Goal: Task Accomplishment & Management: Complete application form

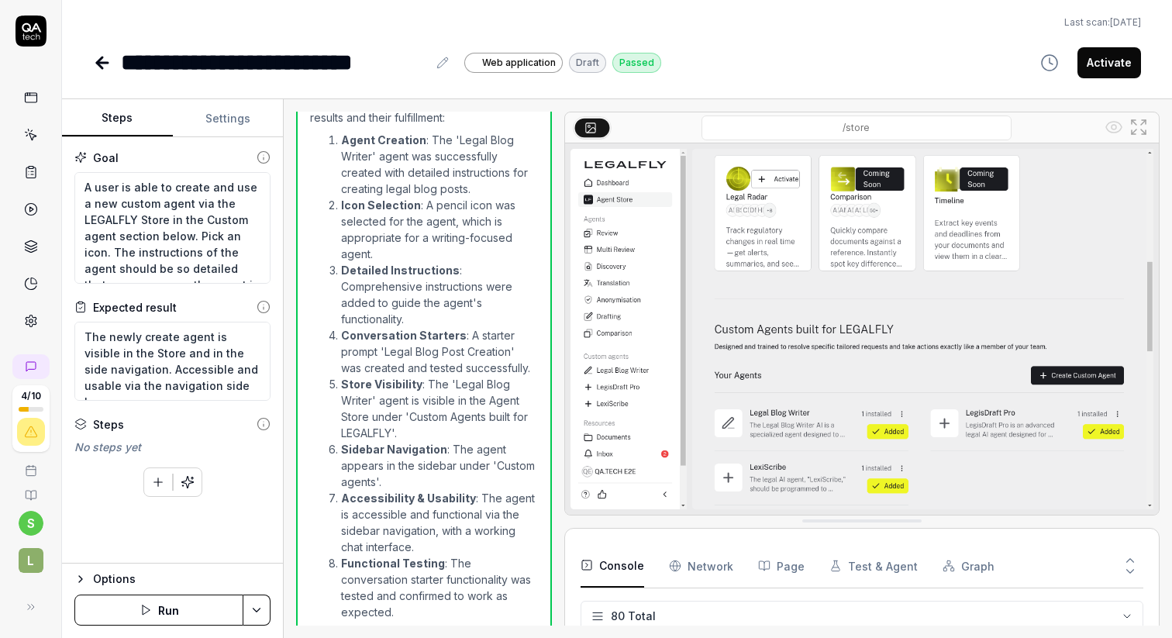
scroll to position [1665, 0]
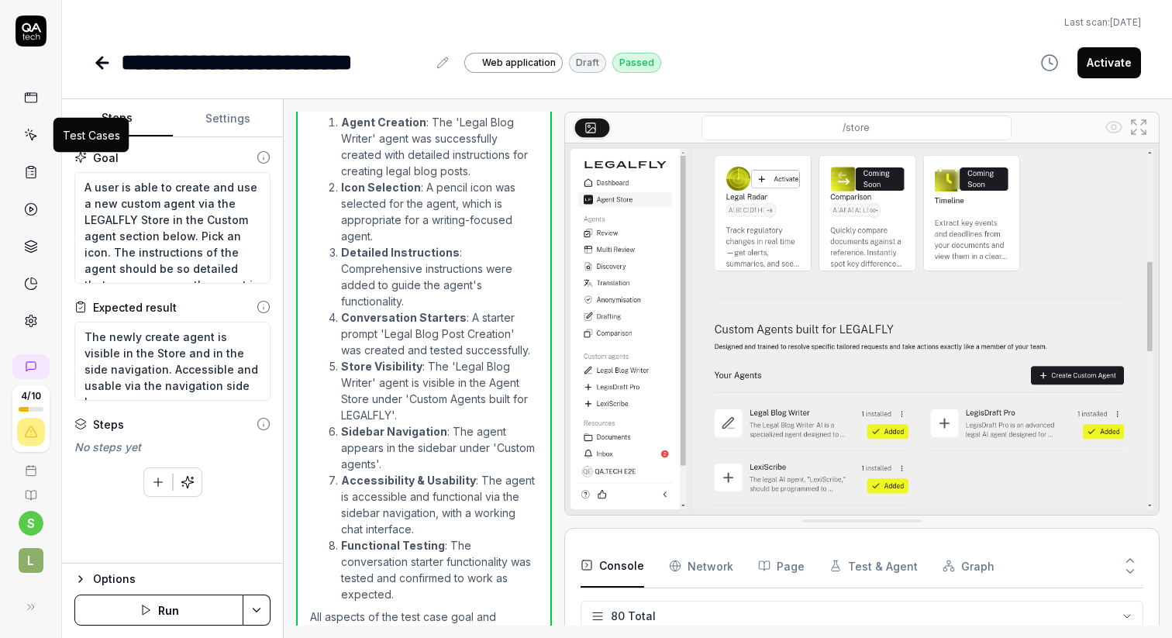
click at [33, 133] on icon at bounding box center [31, 135] width 14 height 14
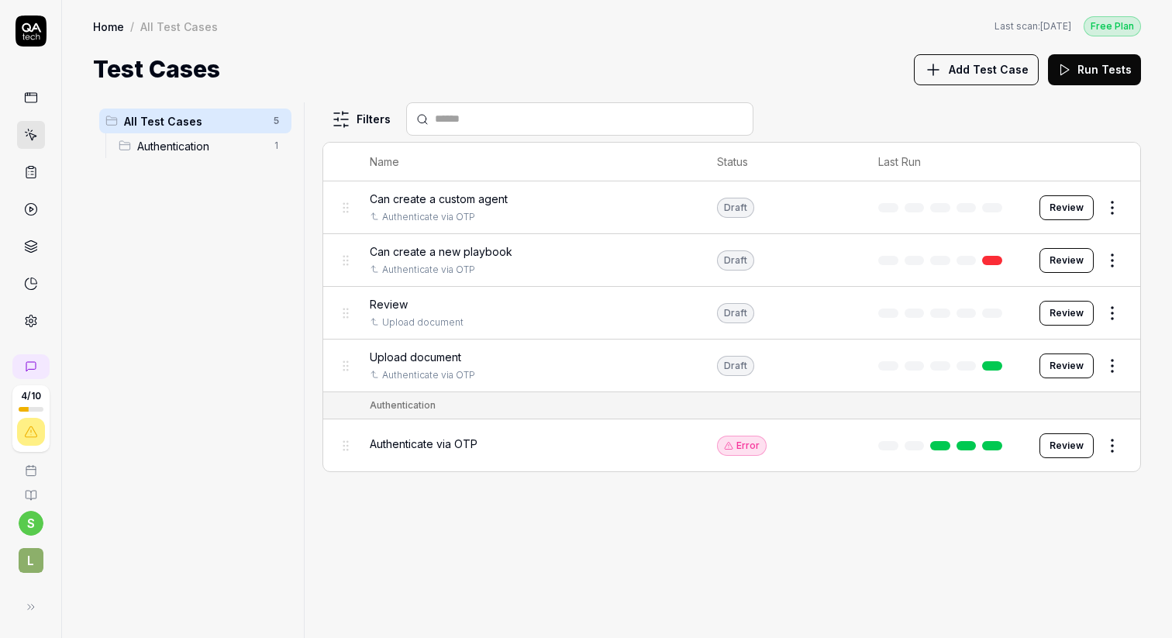
click at [34, 273] on link at bounding box center [31, 284] width 28 height 28
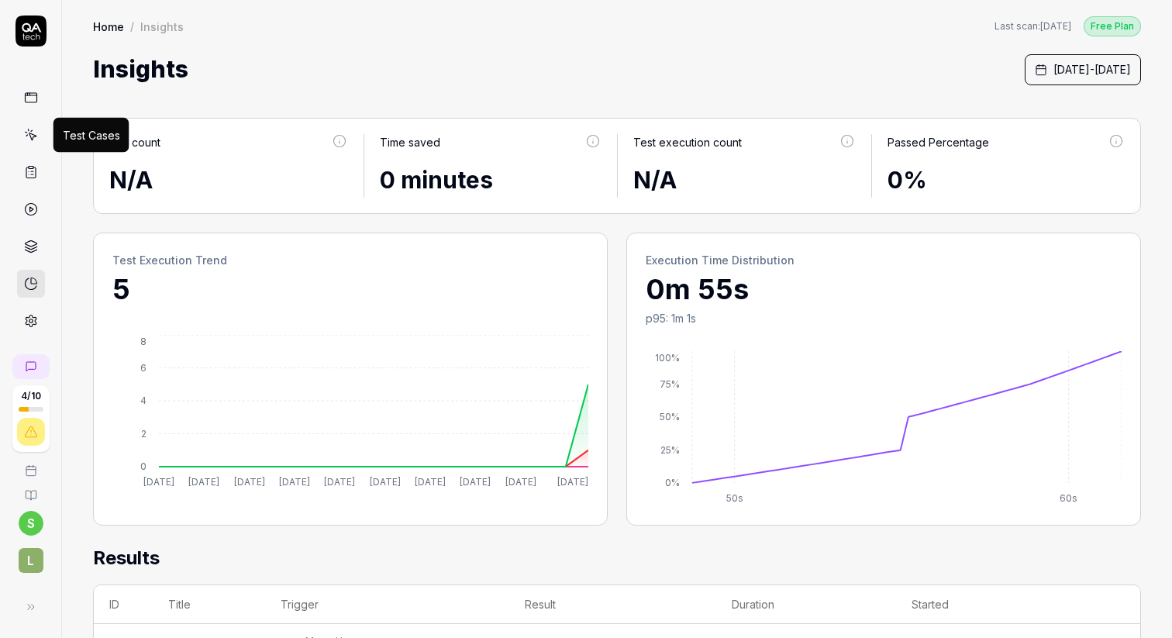
click at [29, 140] on icon at bounding box center [31, 135] width 14 height 14
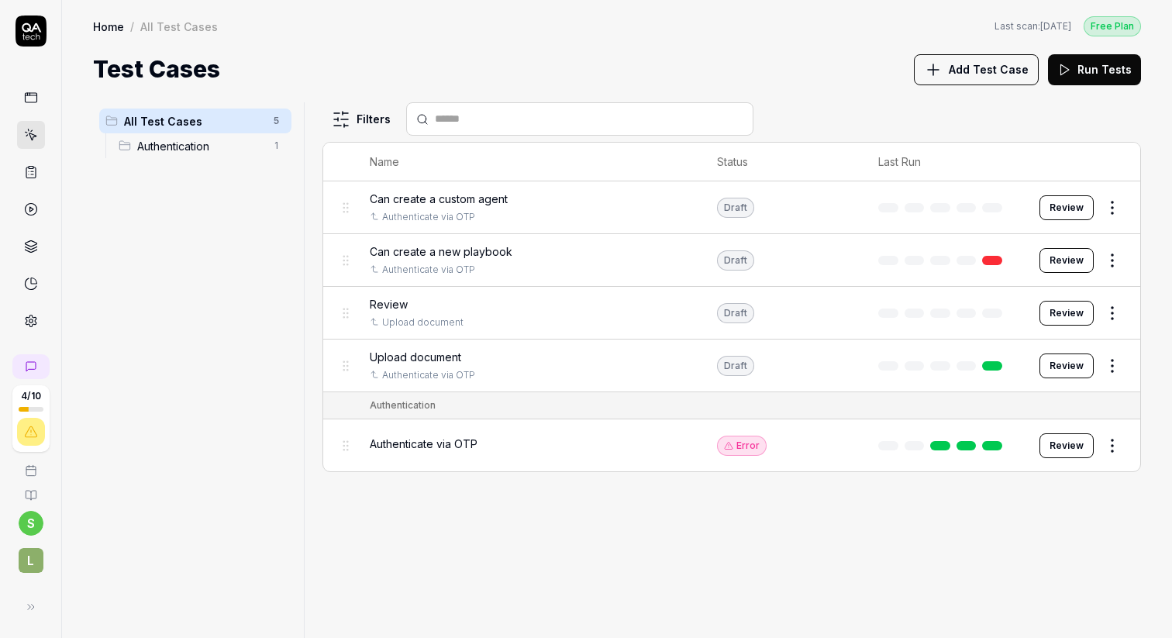
click at [657, 115] on input "text" at bounding box center [589, 119] width 309 height 16
click at [972, 64] on span "Add Test Case" at bounding box center [989, 69] width 80 height 16
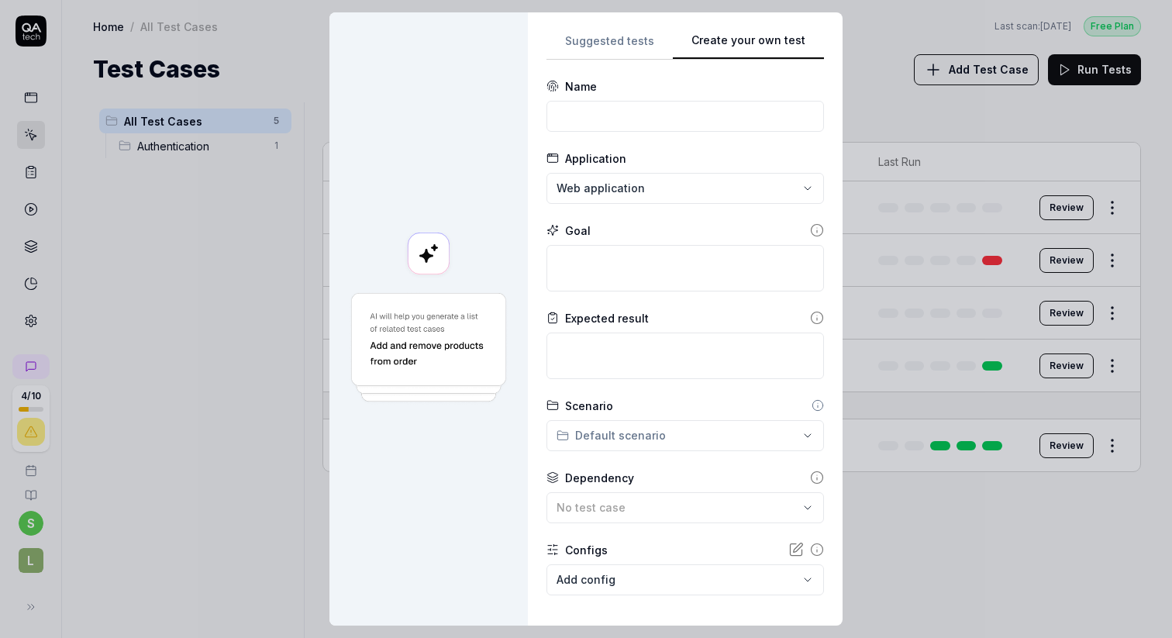
click at [777, 154] on div "**********" at bounding box center [685, 319] width 278 height 576
click at [610, 110] on input at bounding box center [685, 116] width 278 height 31
click at [593, 116] on input at bounding box center [685, 116] width 278 height 31
type input "Discovery interaction"
click at [552, 219] on form "**********" at bounding box center [685, 380] width 278 height 604
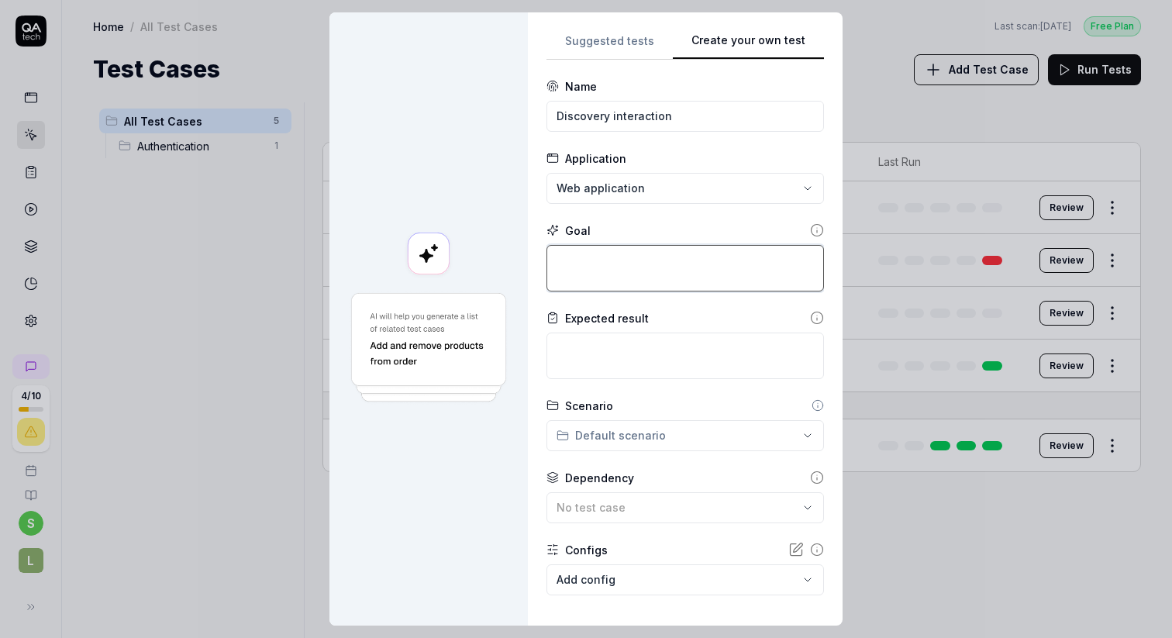
click at [585, 274] on textarea at bounding box center [685, 268] width 278 height 47
type textarea "*"
type textarea "A"
type textarea "*"
type textarea "A"
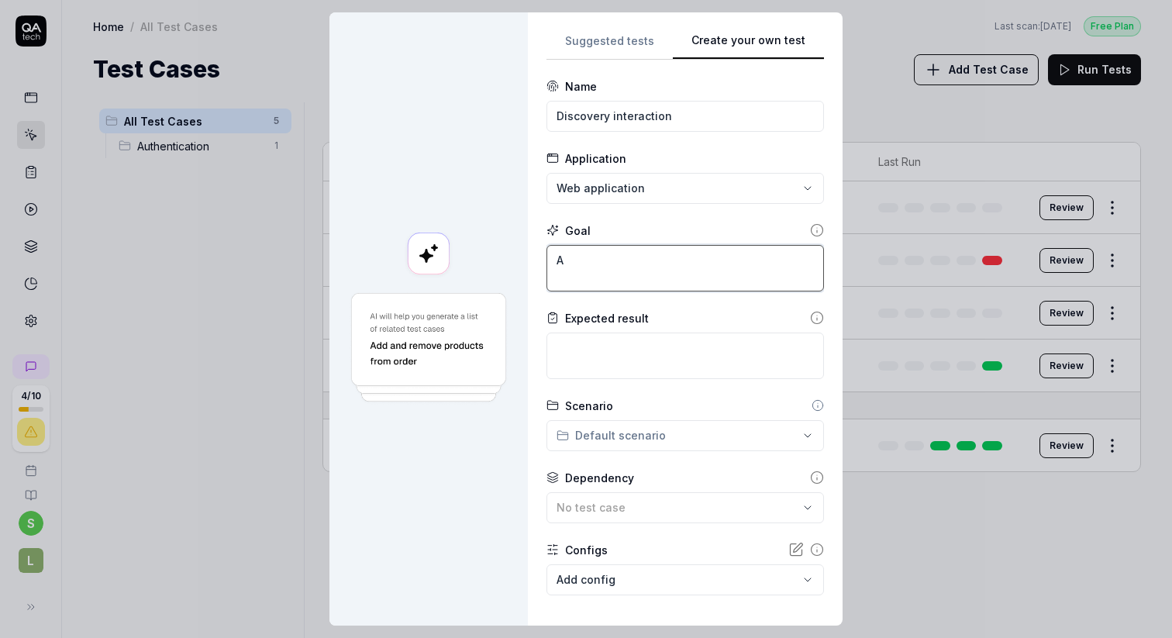
type textarea "*"
type textarea "A u"
type textarea "*"
type textarea "A us"
type textarea "*"
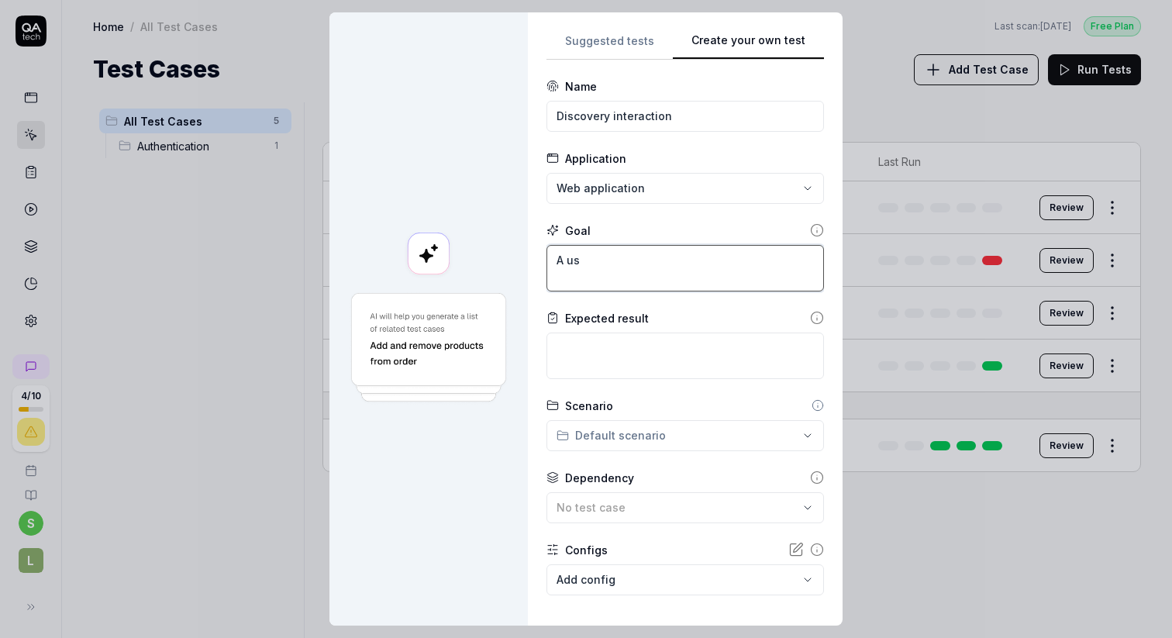
type textarea "A use"
type textarea "*"
type textarea "A user"
type textarea "*"
type textarea "A user"
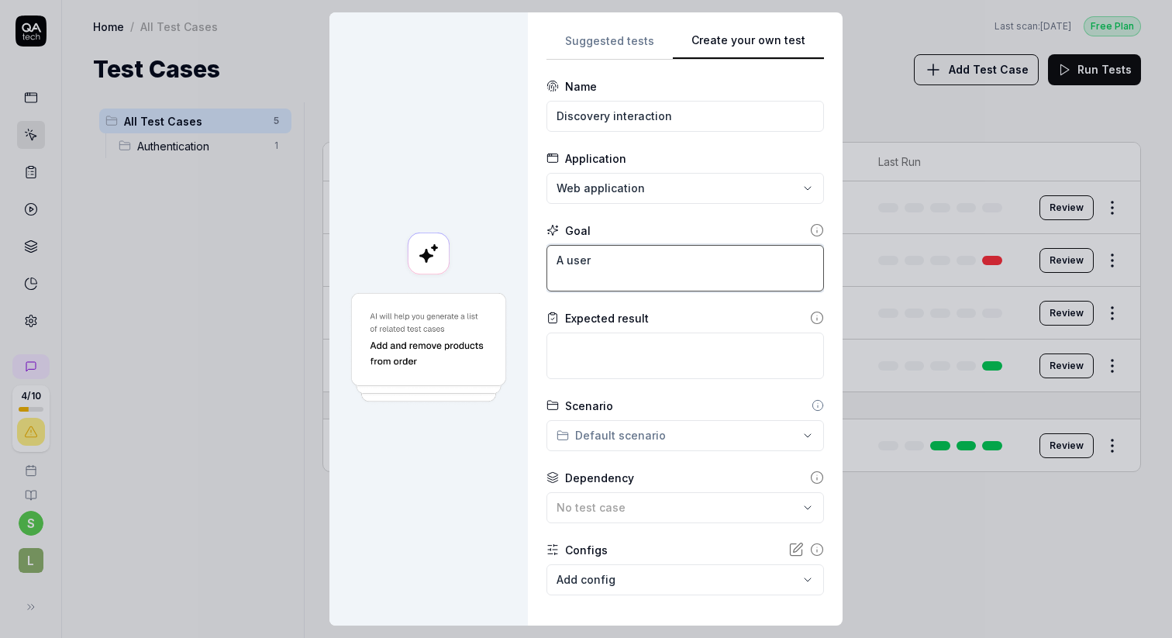
type textarea "*"
type textarea "A user c"
type textarea "*"
type textarea "A user ca"
type textarea "*"
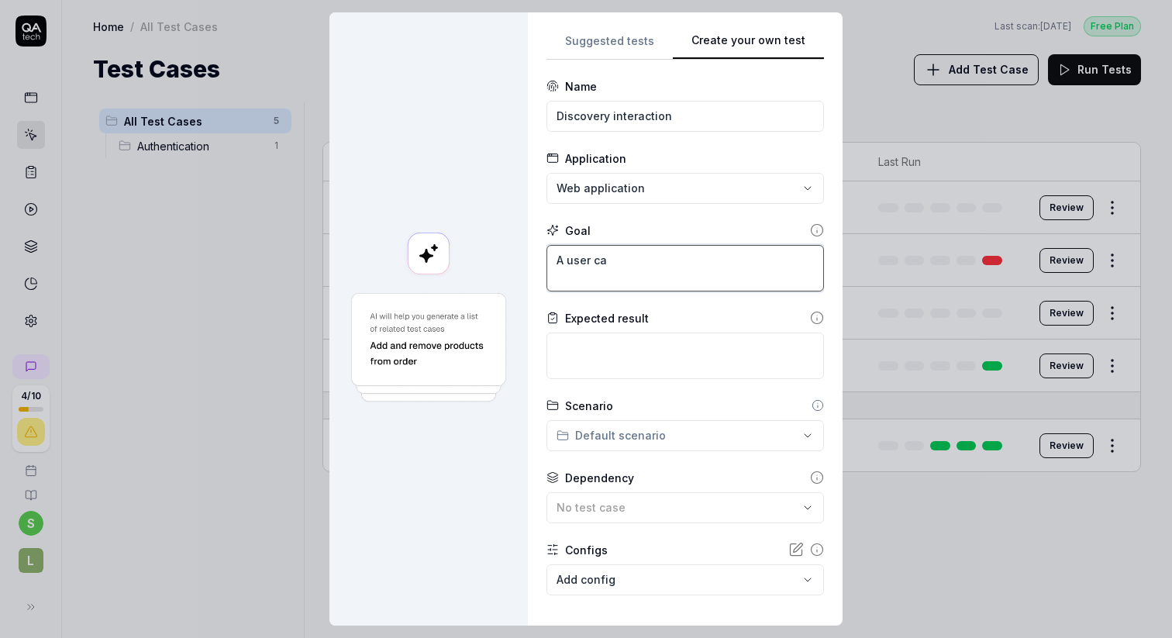
type textarea "A user can"
type textarea "*"
type textarea "A user can"
type textarea "*"
type textarea "A user can i"
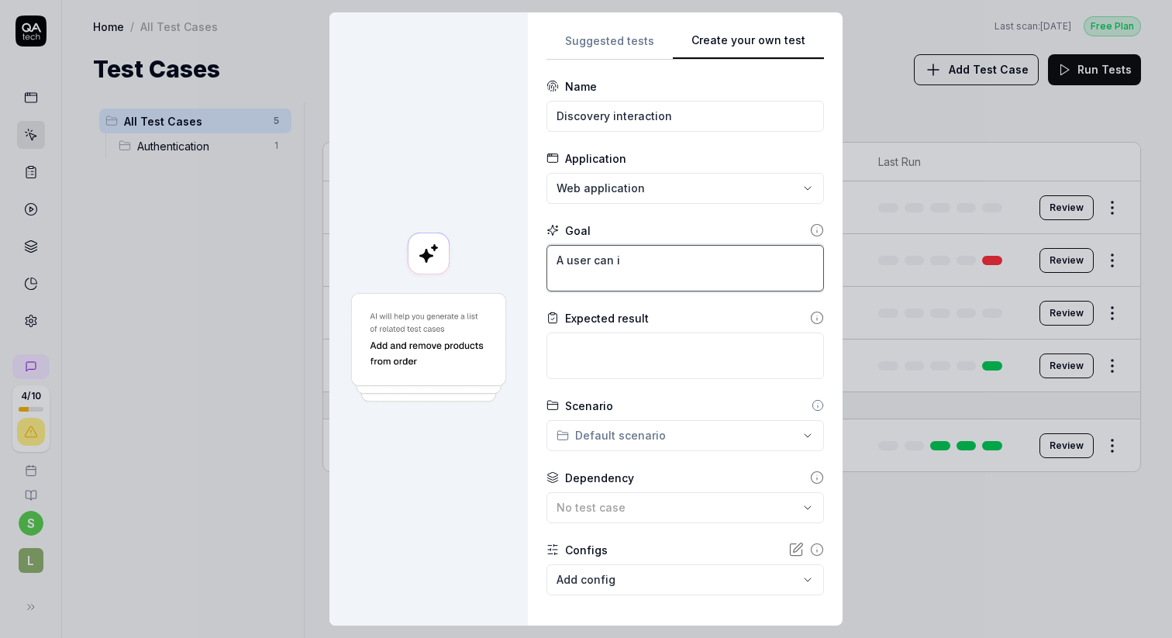
type textarea "*"
type textarea "A user can in"
type textarea "*"
type textarea "A user can int"
type textarea "*"
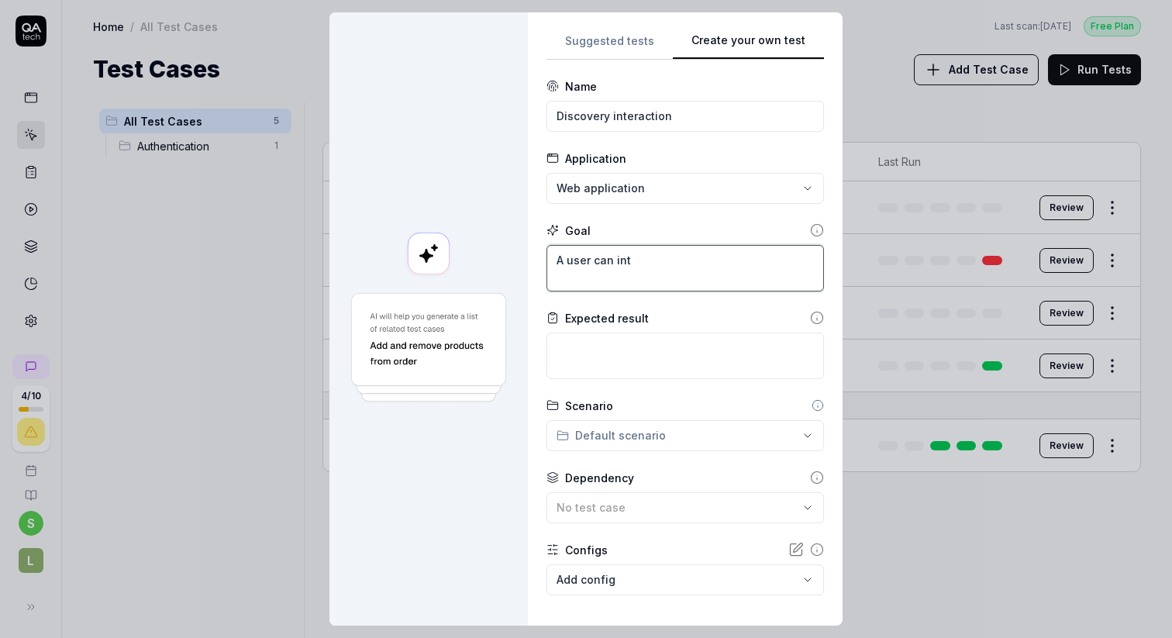
type textarea "A user can inte"
type textarea "*"
type textarea "A user can inter"
type textarea "*"
type textarea "A user can intera"
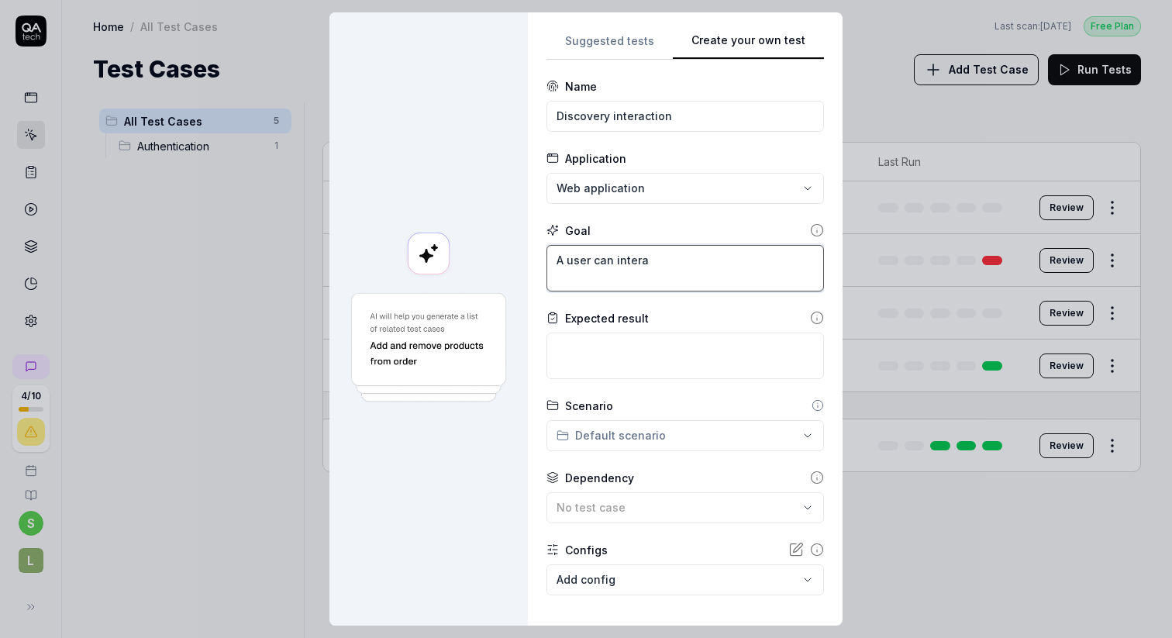
type textarea "*"
type textarea "A user can interac"
type textarea "*"
type textarea "A user can interact"
type textarea "*"
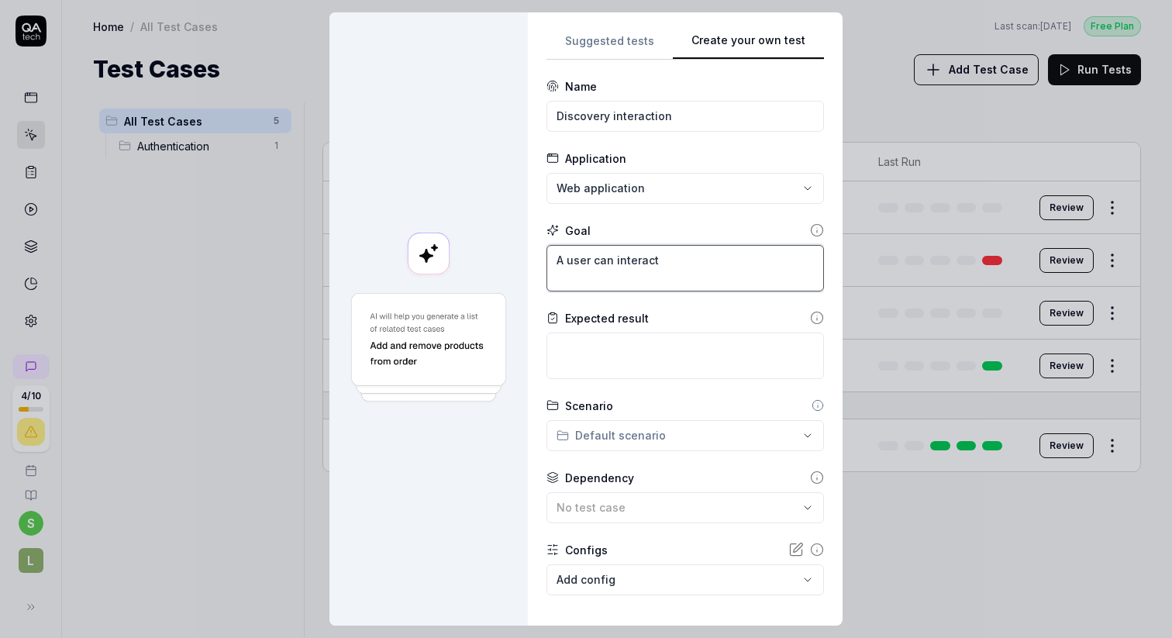
type textarea "A user can interact"
type textarea "*"
type textarea "A user can interact a"
type textarea "*"
type textarea "A user can interact an"
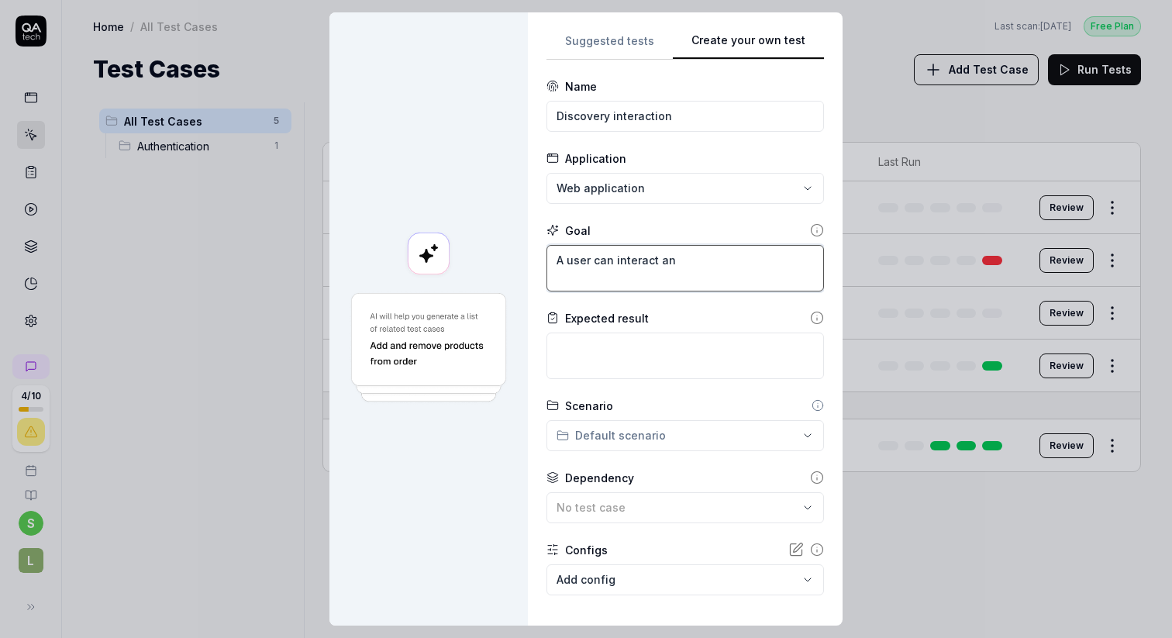
type textarea "*"
type textarea "A user can interact and"
type textarea "*"
type textarea "A user can interact and"
type textarea "*"
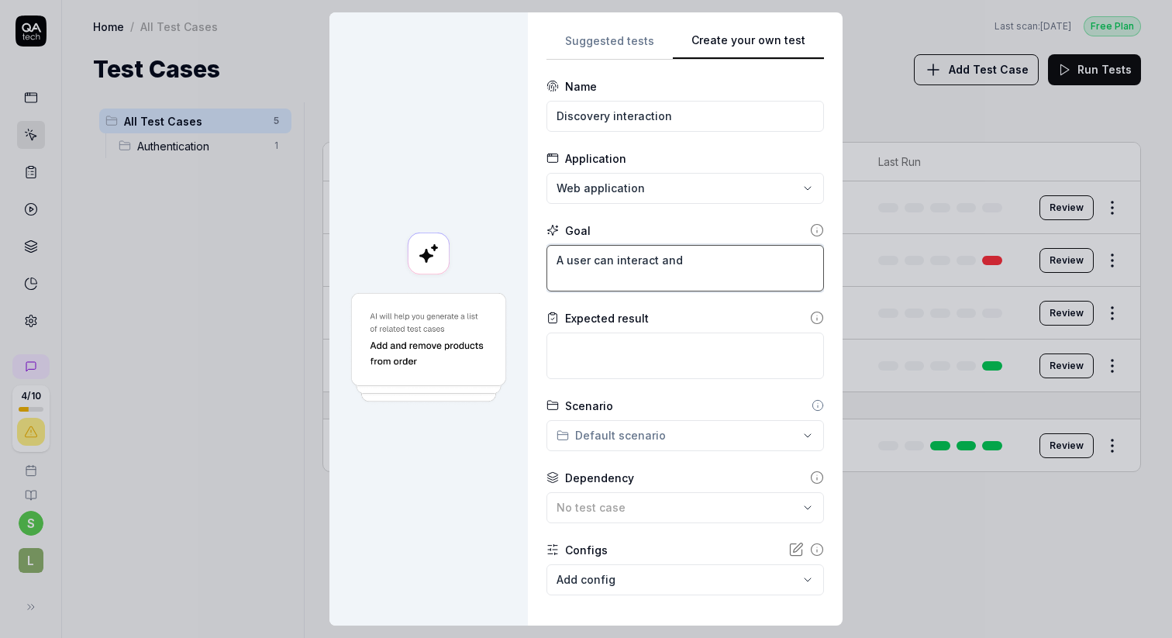
type textarea "A user can interact and d"
type textarea "*"
type textarea "A user can interact and di"
type textarea "*"
type textarea "A user can interact and dis"
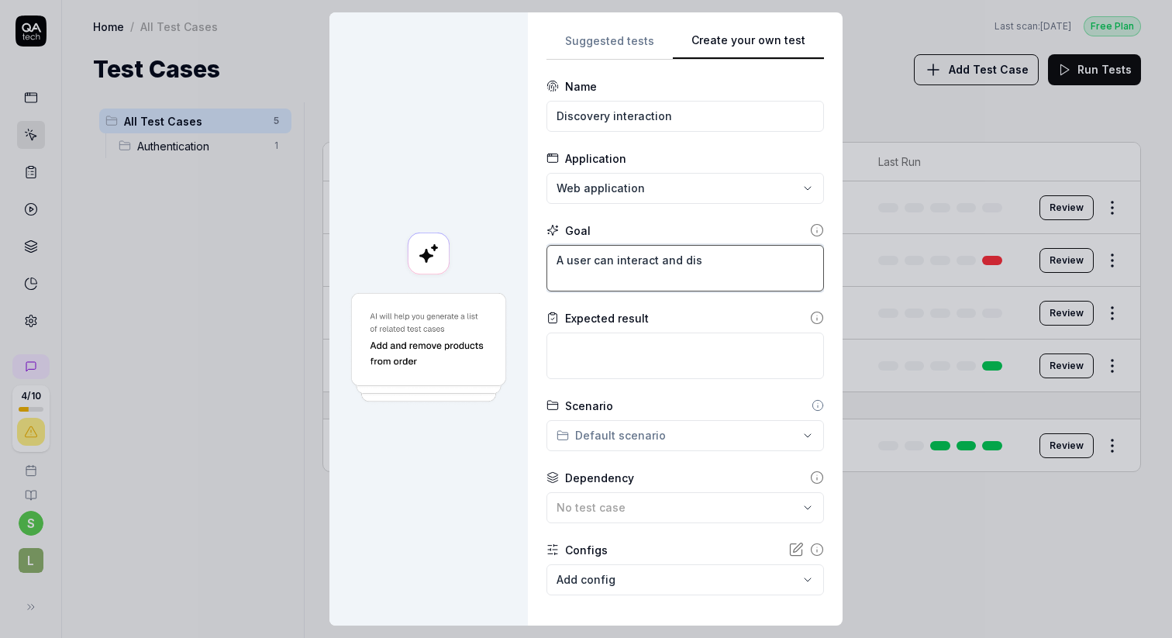
type textarea "*"
type textarea "A user can interact and disc"
type textarea "*"
type textarea "A user can interact and disco"
type textarea "*"
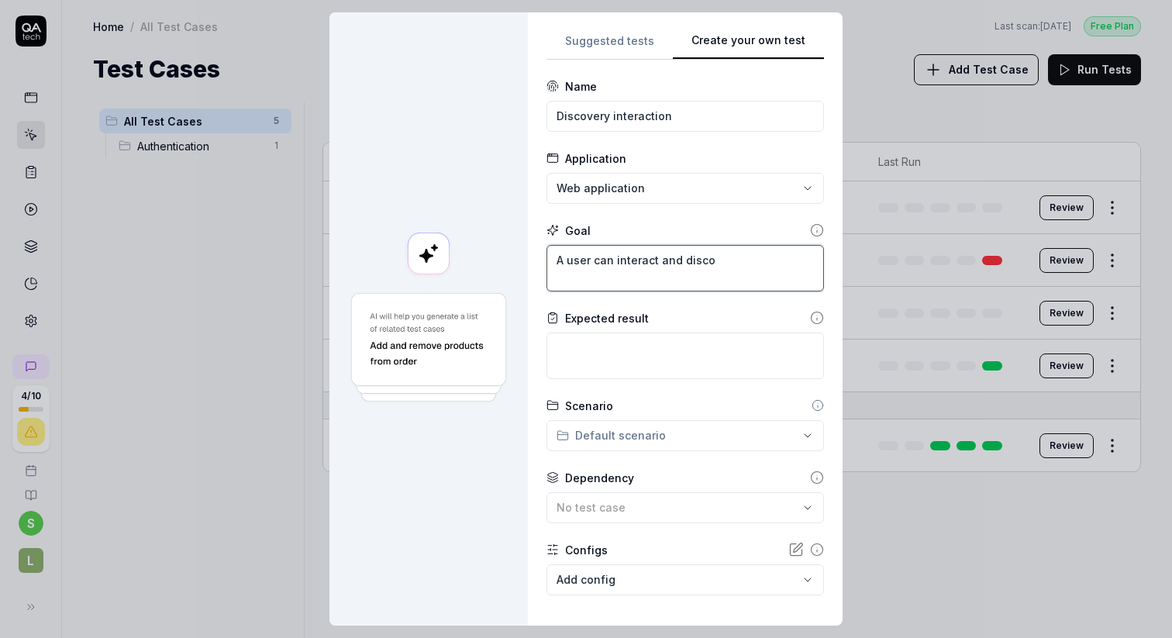
type textarea "A user can interact and discov"
type textarea "*"
type textarea "A user can interact and discove"
type textarea "*"
type textarea "A user can interact and discover"
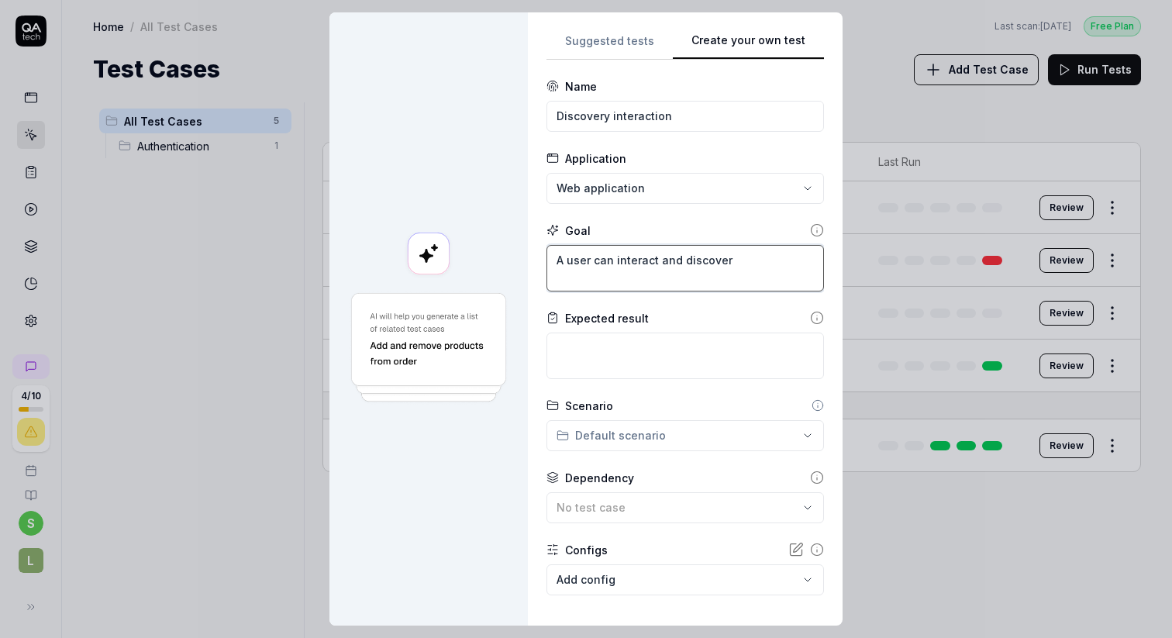
type textarea "*"
type textarea "A user can interact and discovery"
type textarea "*"
type textarea "A user can interact and discovery"
type textarea "*"
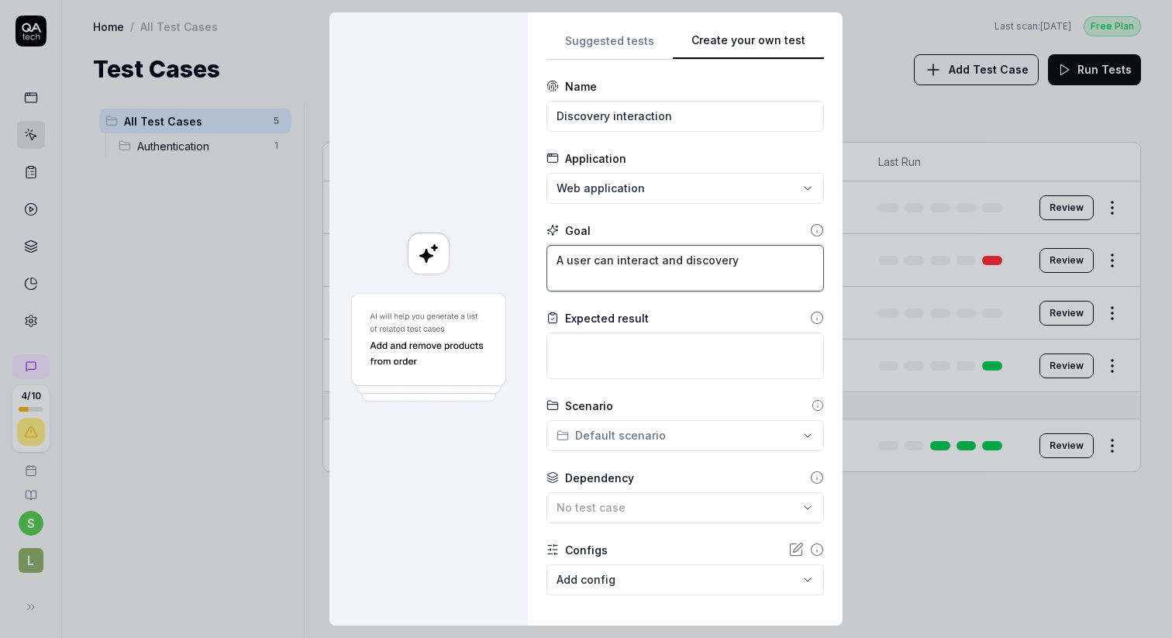
type textarea "A user can interact and discovery l"
type textarea "*"
type textarea "A user can interact and discovery le"
type textarea "*"
type textarea "A user can interact and discovery leg"
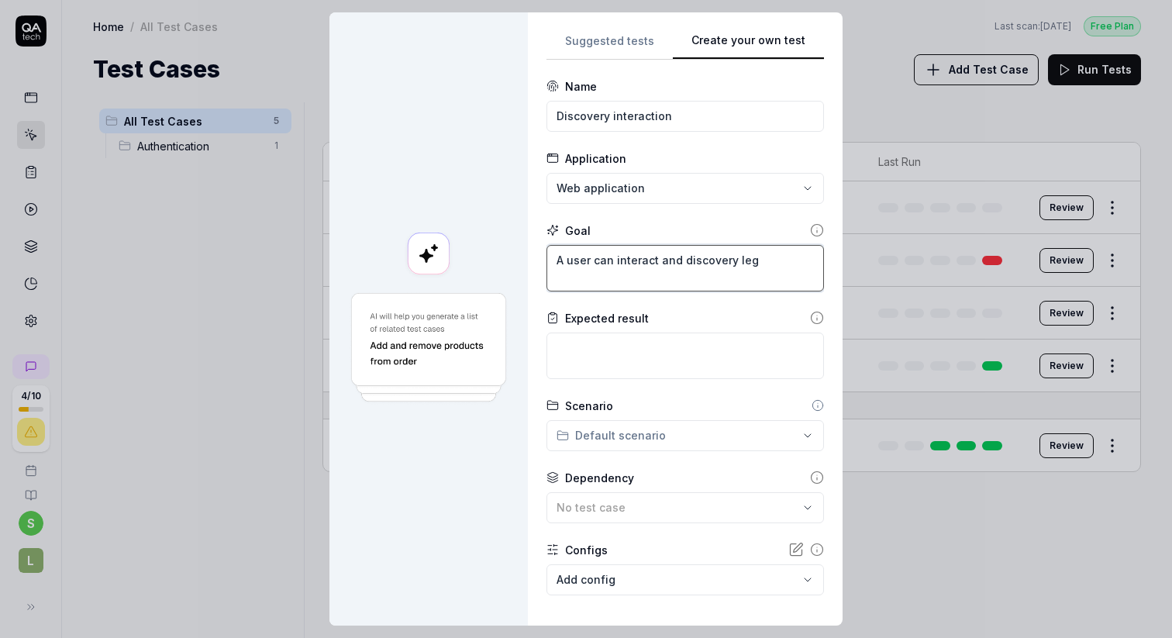
type textarea "*"
type textarea "A user can interact and discovery lega"
type textarea "*"
type textarea "A user can interact and discovery legal"
type textarea "*"
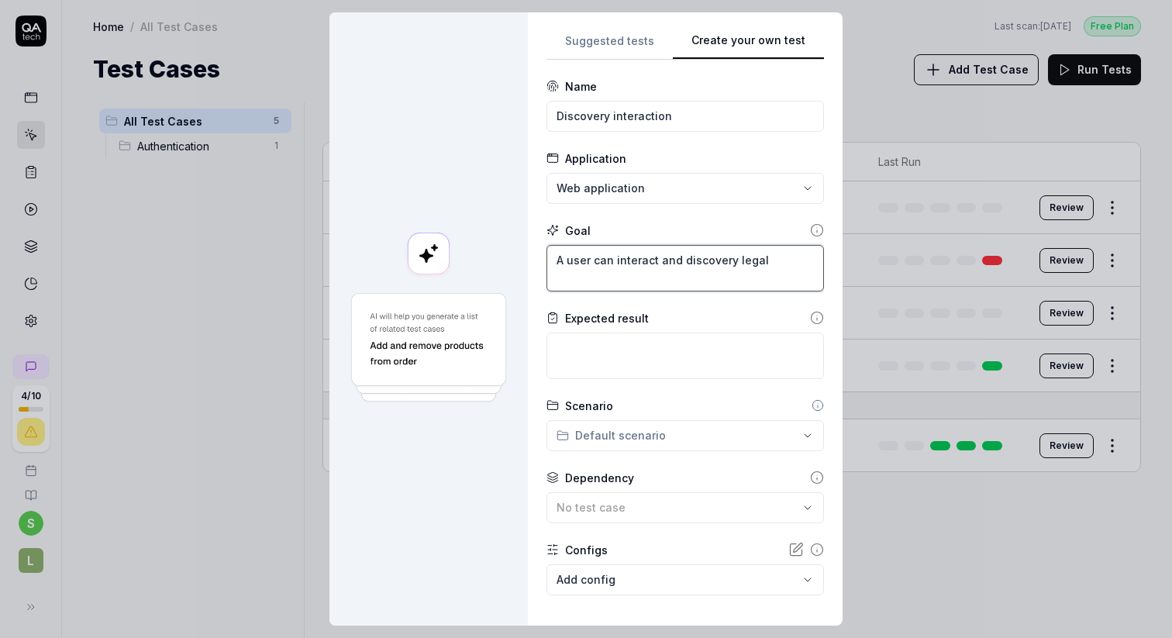
type textarea "A user can interact and discovery legal"
type textarea "*"
type textarea "A user can interact and d"
type textarea "*"
type textarea "A user can interact and do"
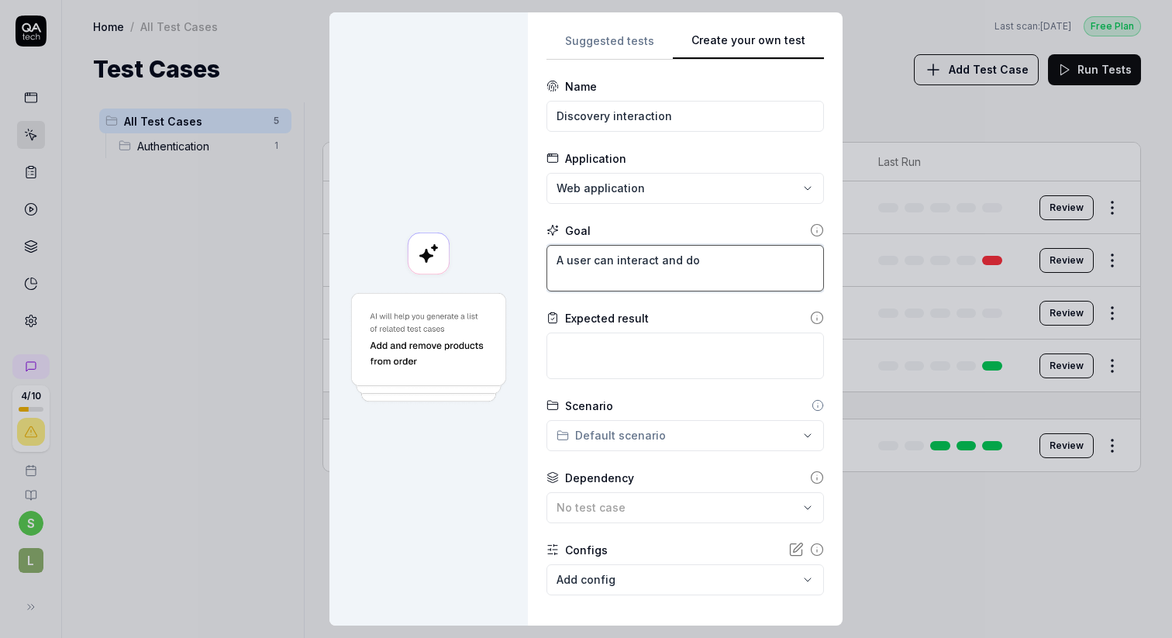
type textarea "*"
type textarea "A user can interact and do"
type textarea "*"
type textarea "A user can interact and do l"
type textarea "*"
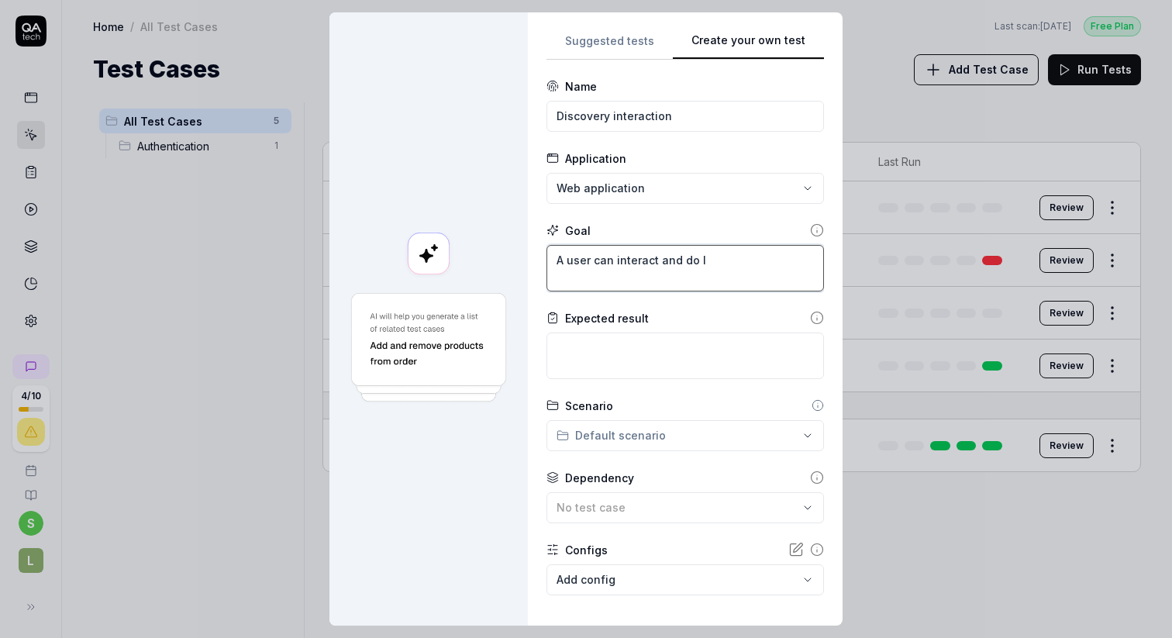
type textarea "A user can interact and do le"
type textarea "*"
type textarea "A user can interact and do leg"
type textarea "*"
type textarea "A user can interact and do lega"
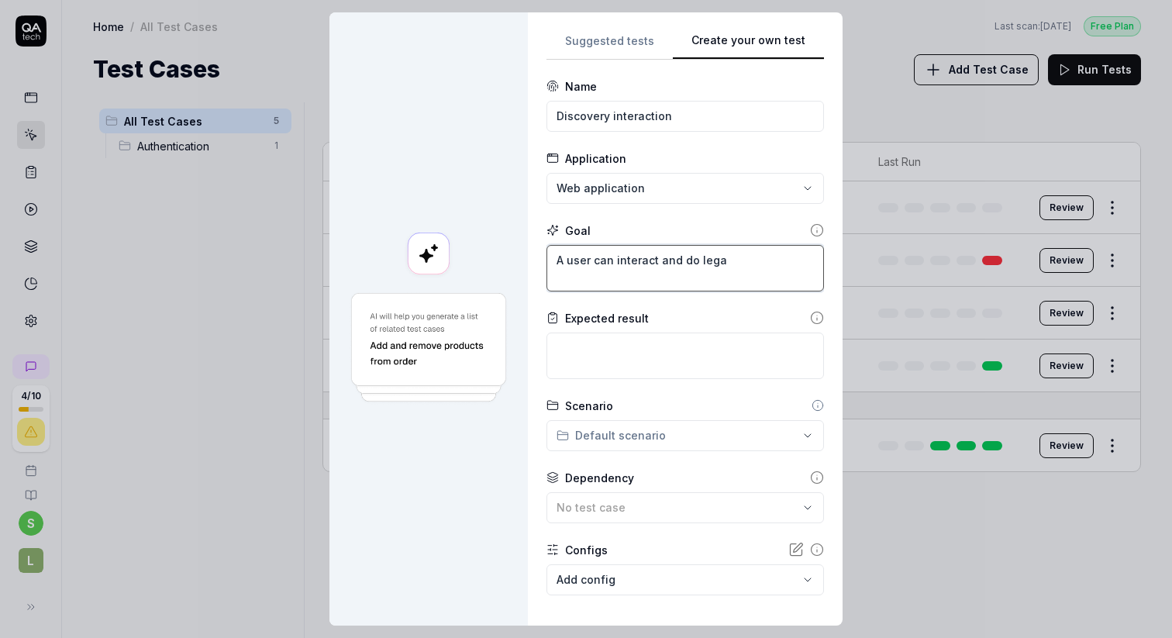
type textarea "*"
type textarea "A user can interact and do legal"
type textarea "*"
type textarea "A user can interact and do legal"
type textarea "*"
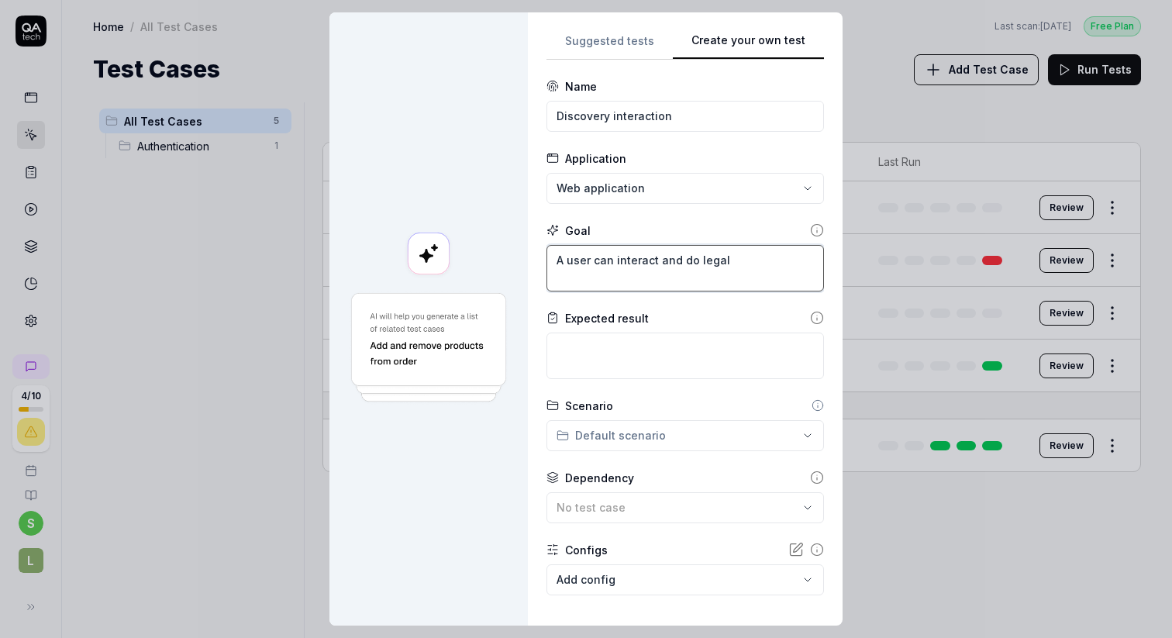
type textarea "A user can interact and do legal r"
type textarea "*"
type textarea "A user can interact and do legal re"
type textarea "*"
type textarea "A user can interact and do legal res"
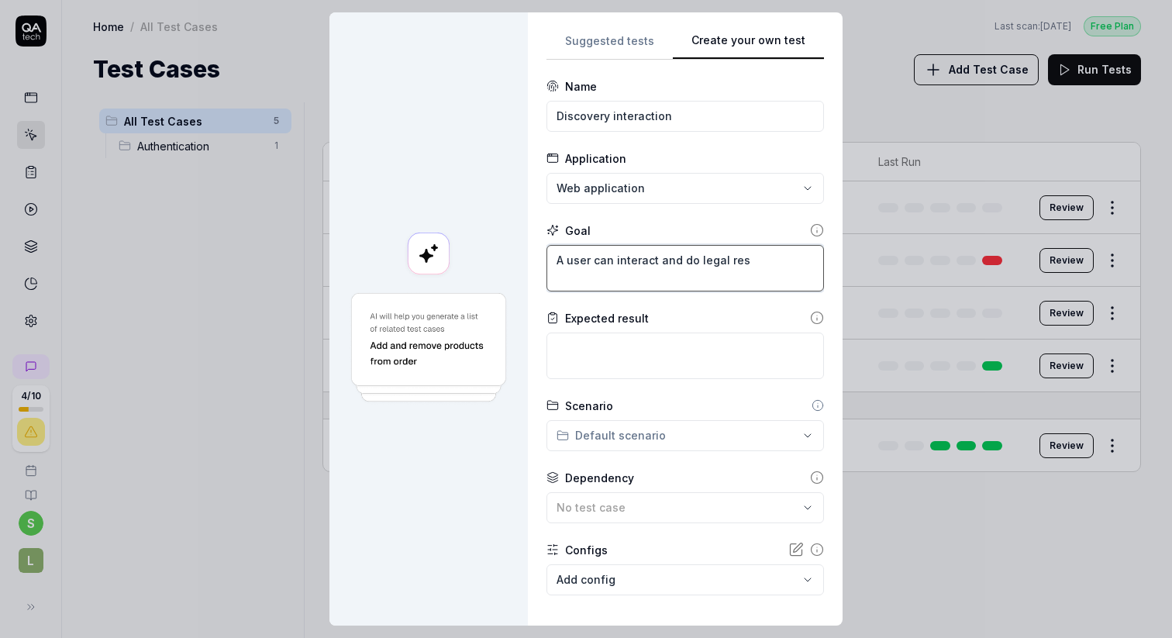
type textarea "*"
type textarea "A user can interact and do legal rese"
type textarea "*"
type textarea "A user can interact and do legal resea"
type textarea "*"
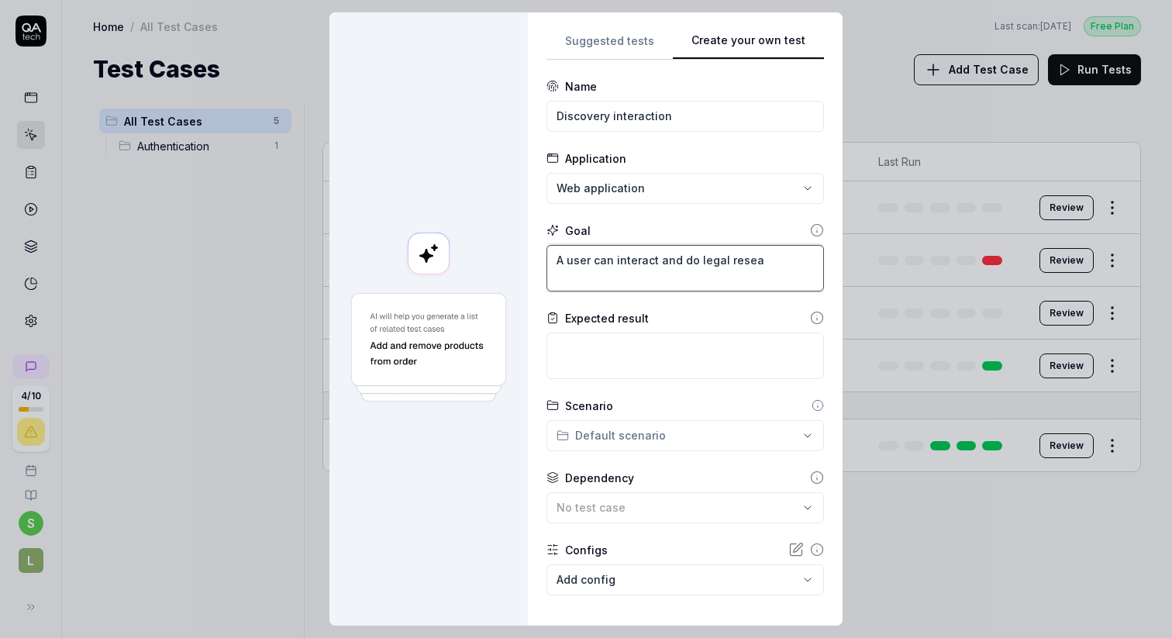
type textarea "A user can interact and do legal resear"
type textarea "*"
type textarea "A user can interact and do legal researc"
type textarea "*"
type textarea "A user can interact and do legal research"
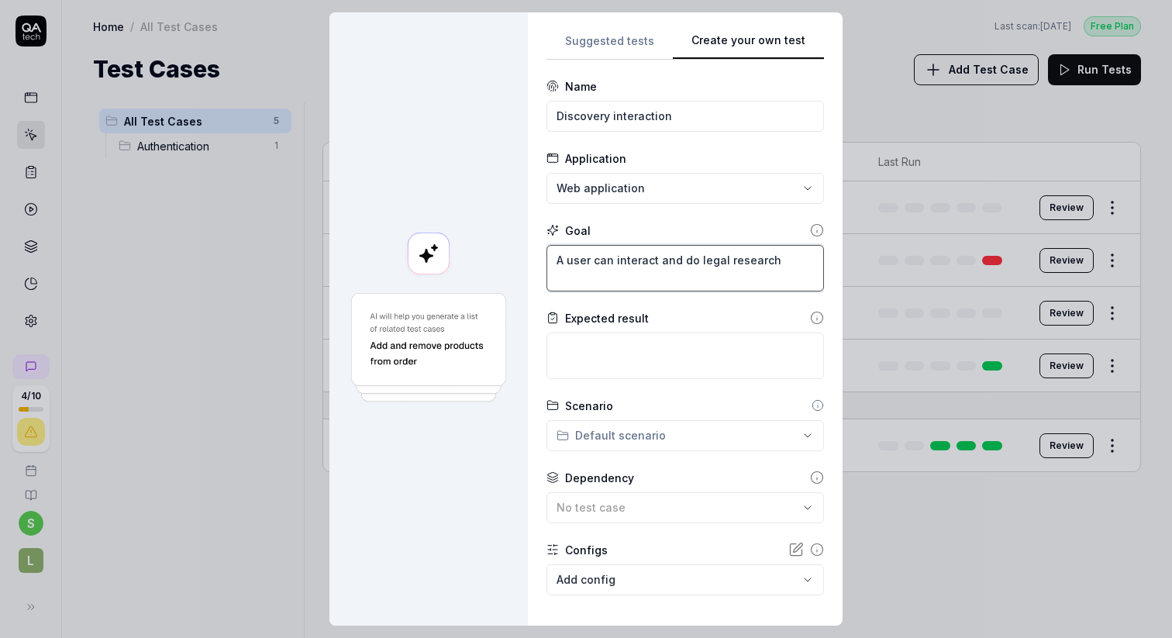
type textarea "*"
type textarea "A user can interact and do legal research"
type textarea "*"
type textarea "A user can interact and do legal research i"
type textarea "*"
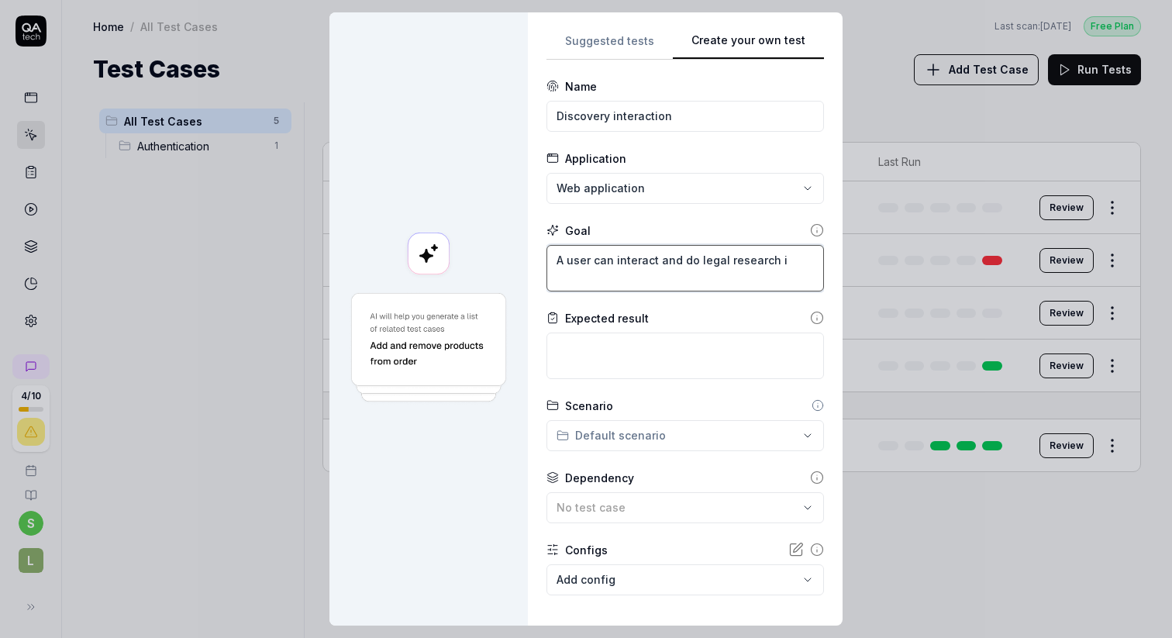
type textarea "A user can interact and do legal research in"
type textarea "*"
type textarea "A user can interact and do legal research in"
type textarea "*"
type textarea "A user can interact and do legal research in t"
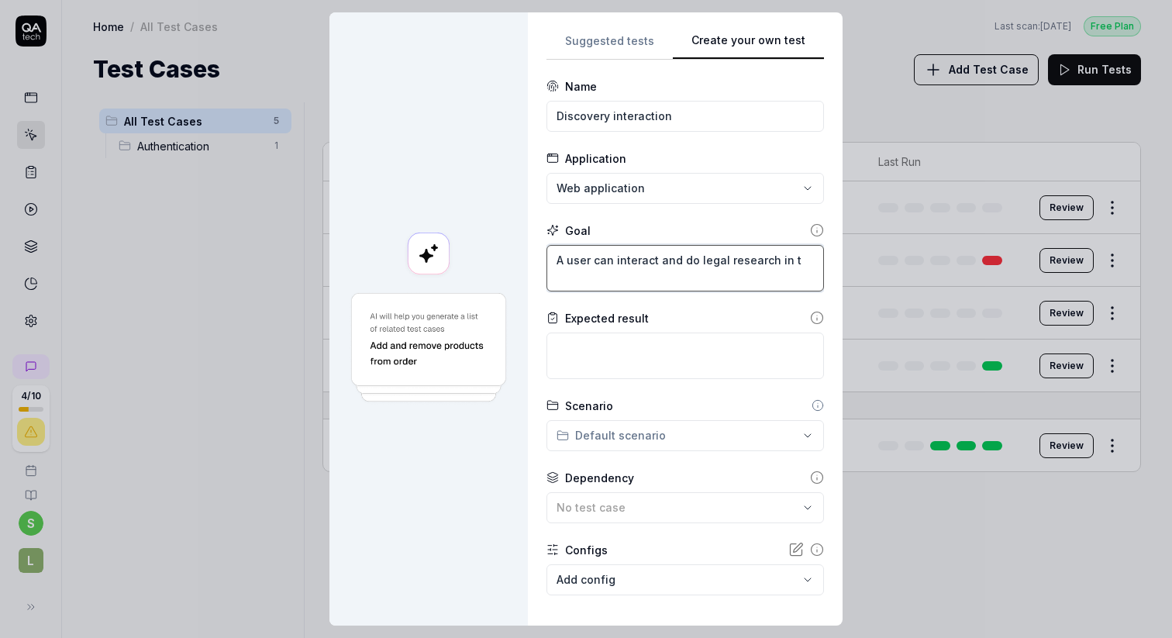
type textarea "*"
type textarea "A user can interact and do legal research in th"
type textarea "*"
type textarea "A user can interact and do legal research in the"
type textarea "*"
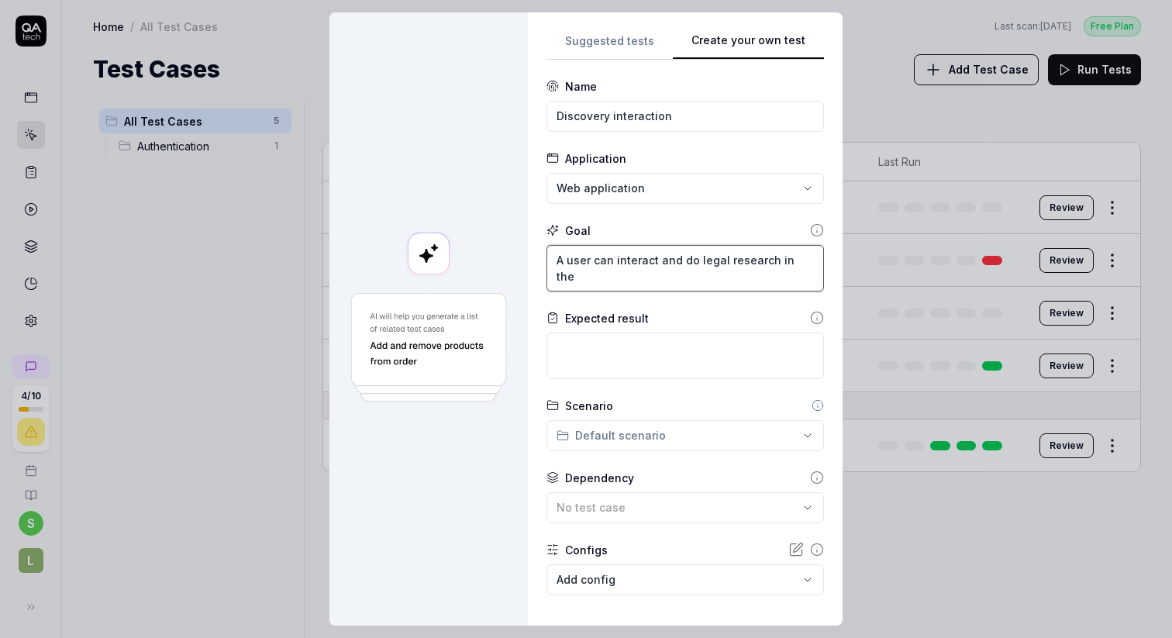
type textarea "A user can interact and do legal research in the"
type textarea "*"
type textarea "A user can interact and do legal research in the D"
type textarea "*"
type textarea "A user can interact and do legal research in the Di"
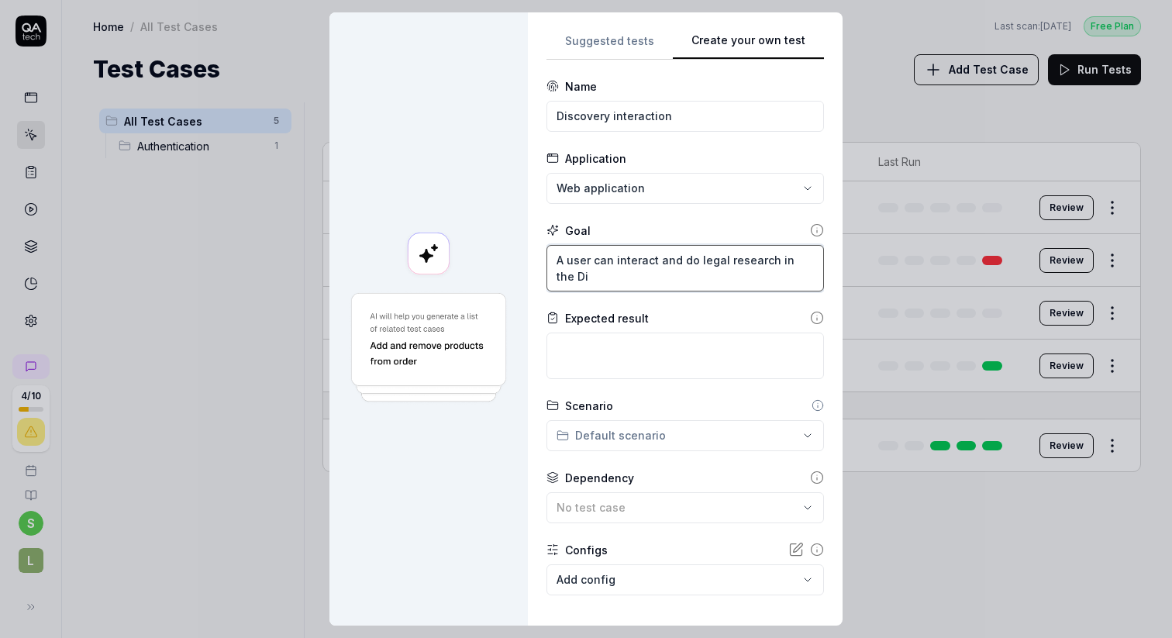
type textarea "*"
type textarea "A user can interact and do legal research in the Dis"
type textarea "*"
type textarea "A user can interact and do legal research in the Disc"
type textarea "*"
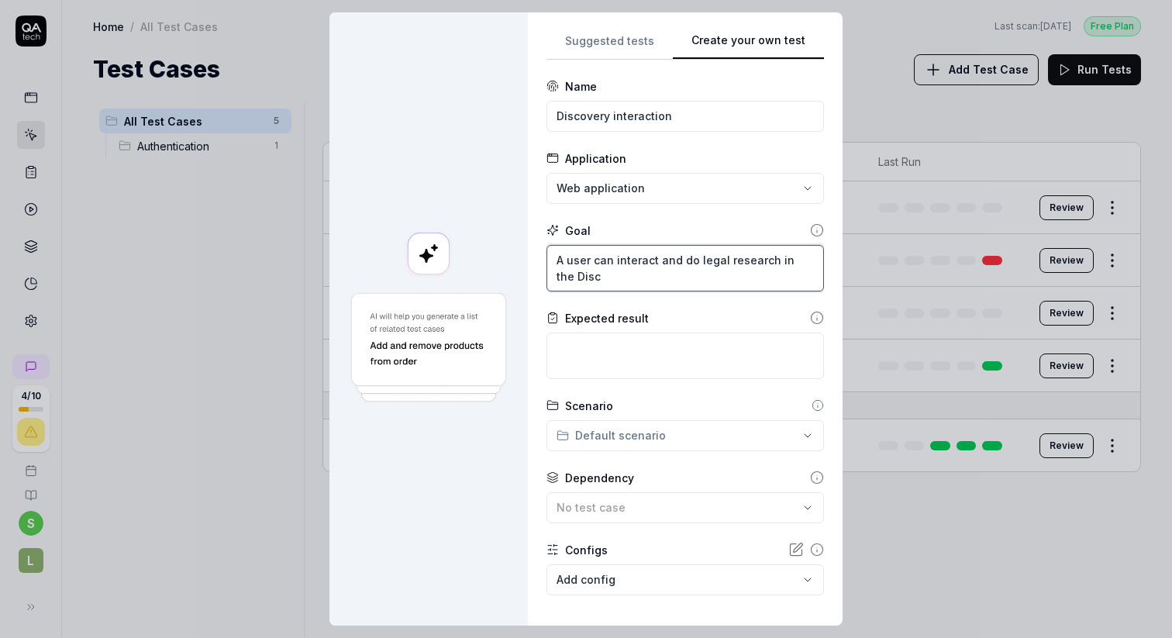
type textarea "A user can interact and do legal research in the Disco"
type textarea "*"
type textarea "A user can interact and do legal research in the Discov"
type textarea "*"
type textarea "A user can interact and do legal research in the Discove"
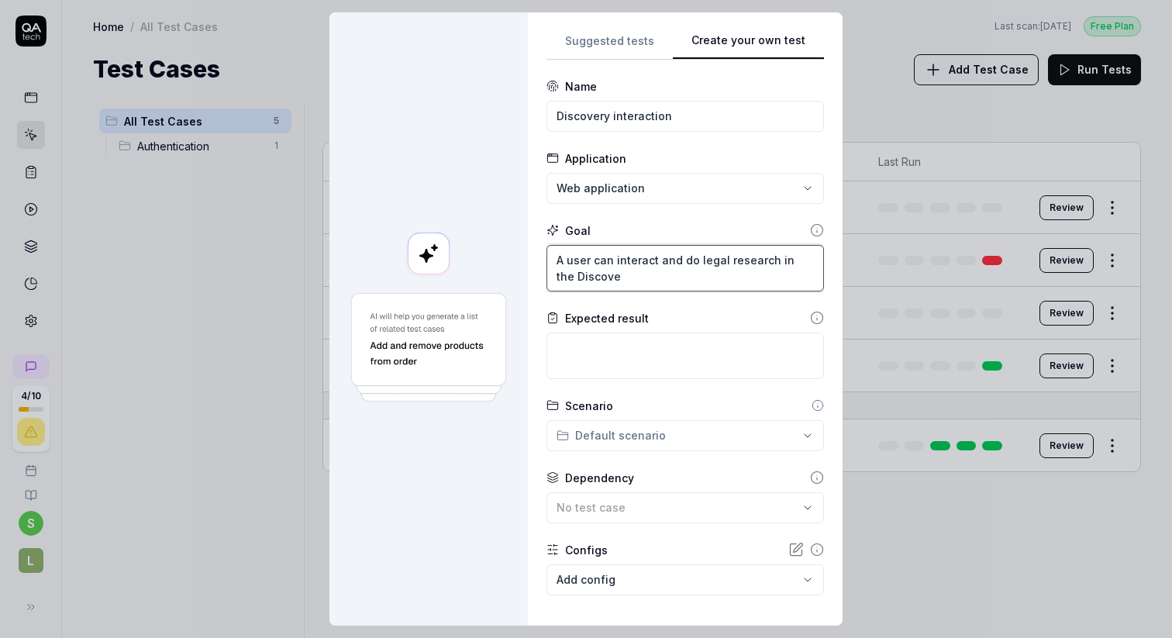
type textarea "*"
type textarea "A user can interact and do legal research in the Discover"
type textarea "*"
type textarea "A user can interact and do legal research in the Discovery"
type textarea "*"
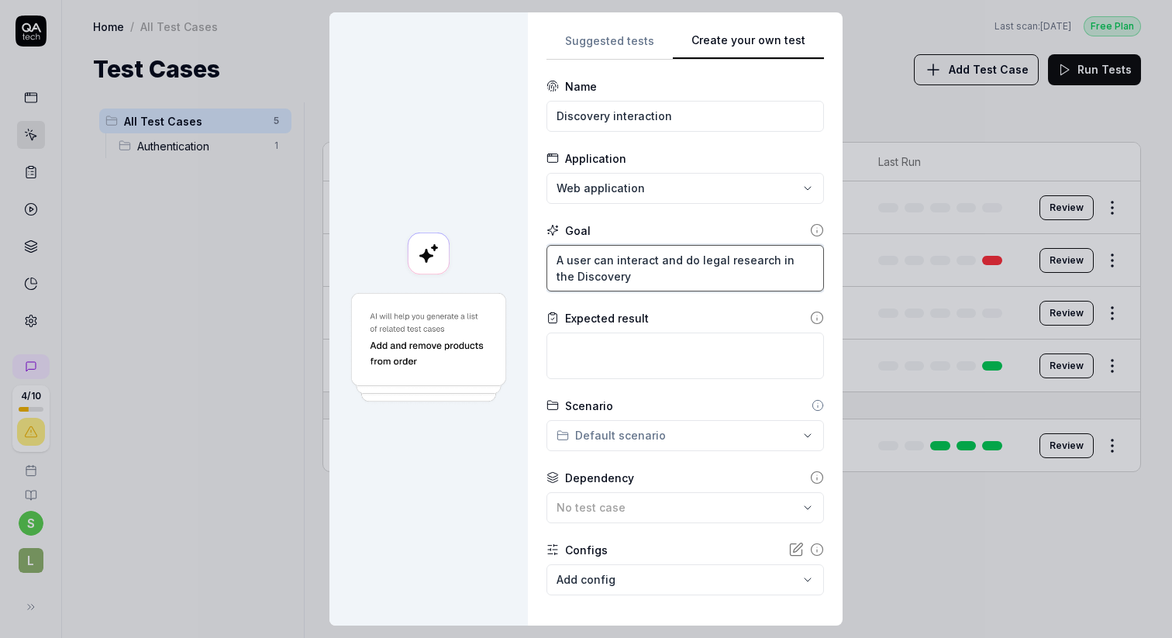
type textarea "A user can interact and do legal research in the Discovery"
type textarea "*"
type textarea "A user can interact and do legal research in the Discovery a"
type textarea "*"
type textarea "A user can interact and do legal research in the Discovery ag"
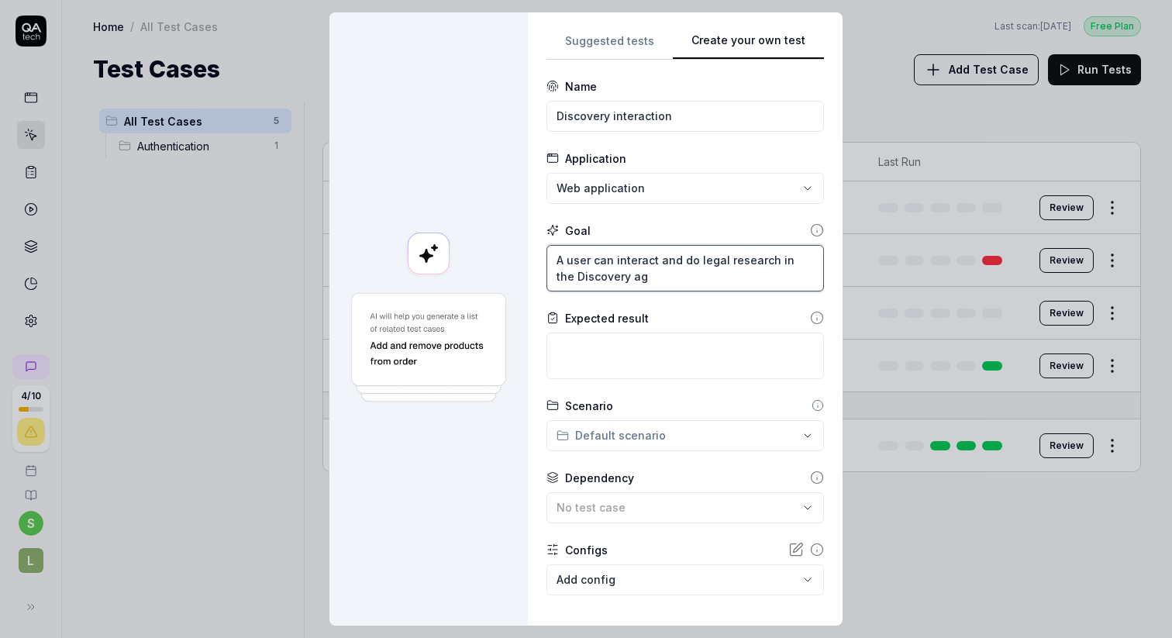
type textarea "*"
type textarea "A user can interact and do legal research in the Discovery age"
type textarea "*"
type textarea "A user can interact and do legal research in the Discovery agent"
type textarea "*"
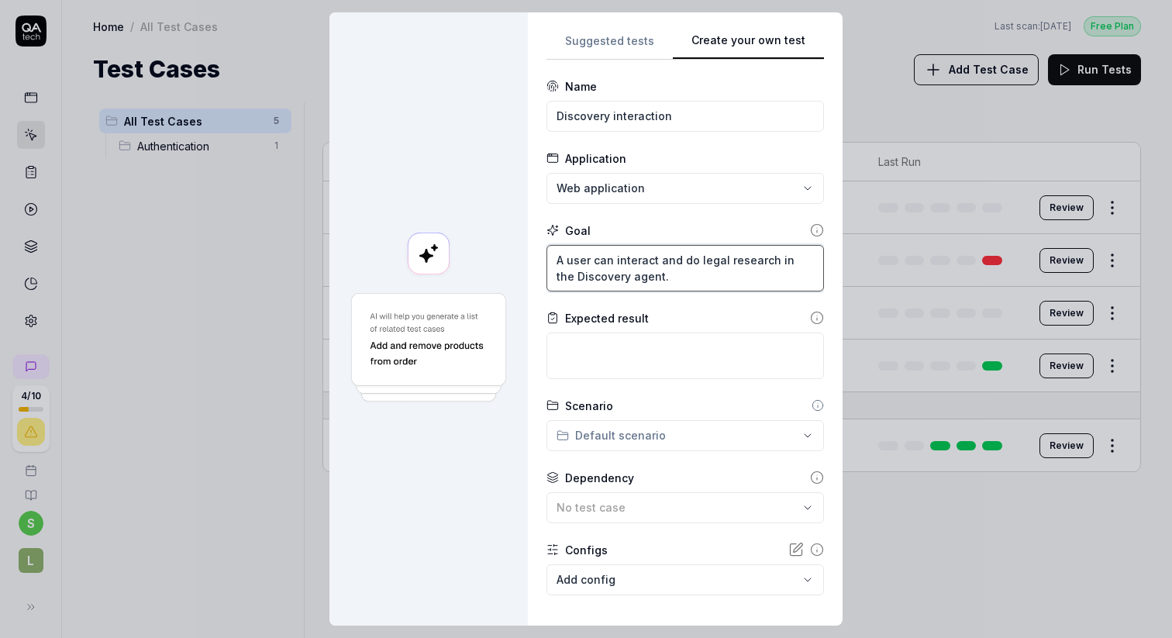
type textarea "A user can interact and do legal research in the Discovery agent."
type textarea "*"
type textarea "A user can interact and do legal research in the Discovery agent. I"
type textarea "*"
type textarea "A user can interact and do legal research in the Discovery agent. I"
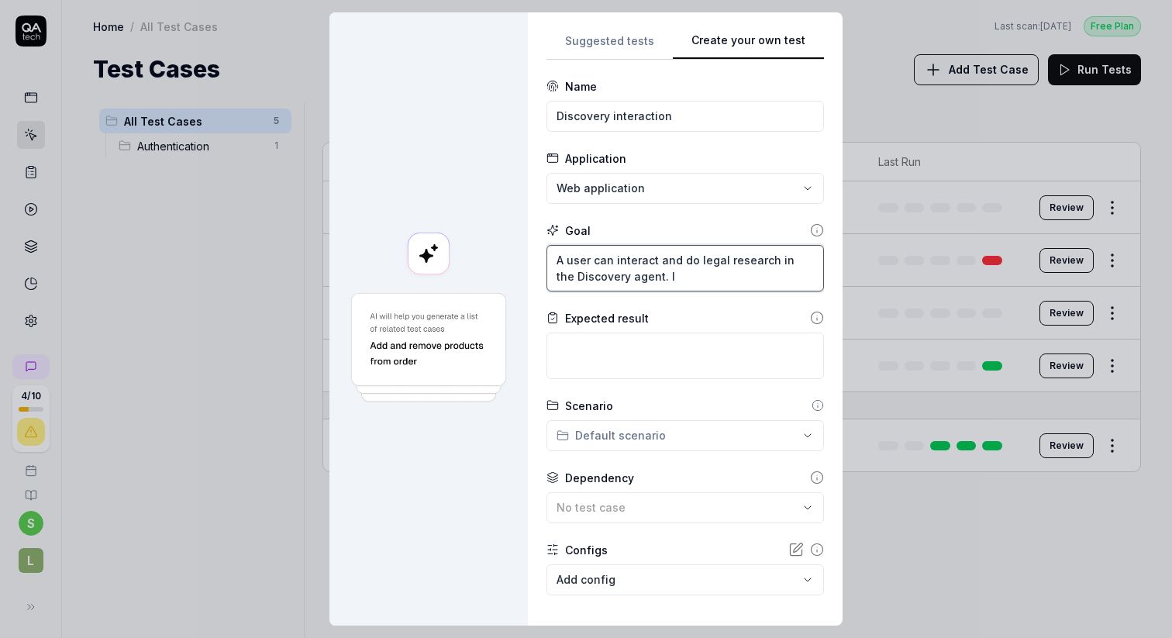
type textarea "*"
type textarea "A user can interact and do legal research in the Discovery agent. I c"
type textarea "*"
type textarea "A user can interact and do legal research in the Discovery agent. I ca"
type textarea "*"
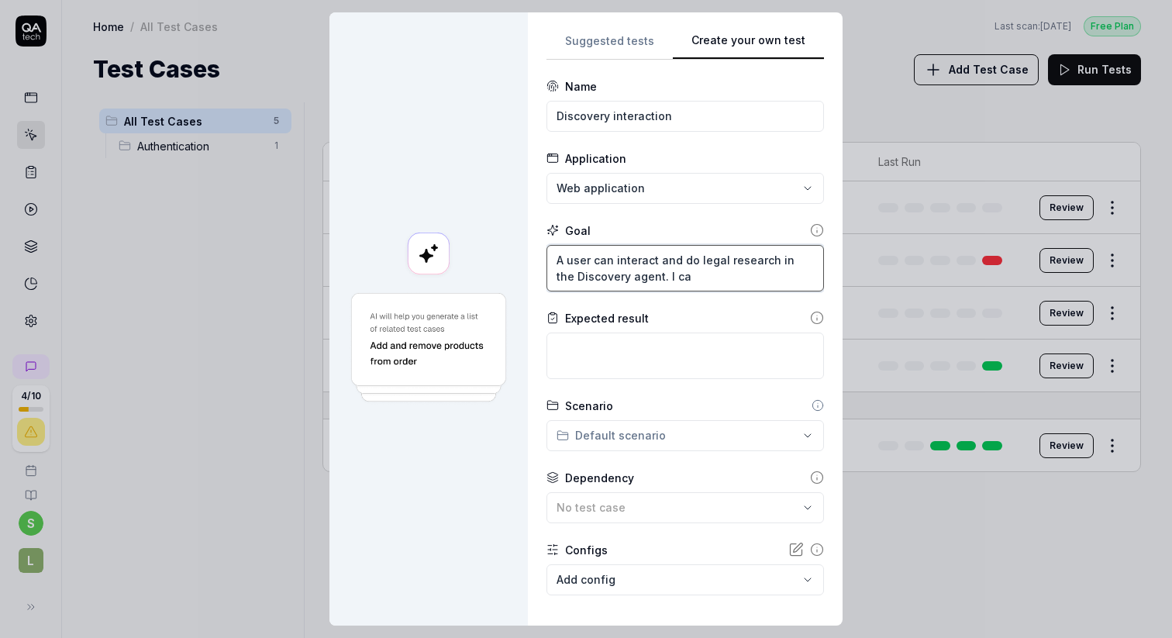
type textarea "A user can interact and do legal research in the Discovery agent. I can"
type textarea "*"
type textarea "A user can interact and do legal research in the Discovery agent. I can"
type textarea "*"
type textarea "A user can interact and do legal research in the Discovery agent. I can a"
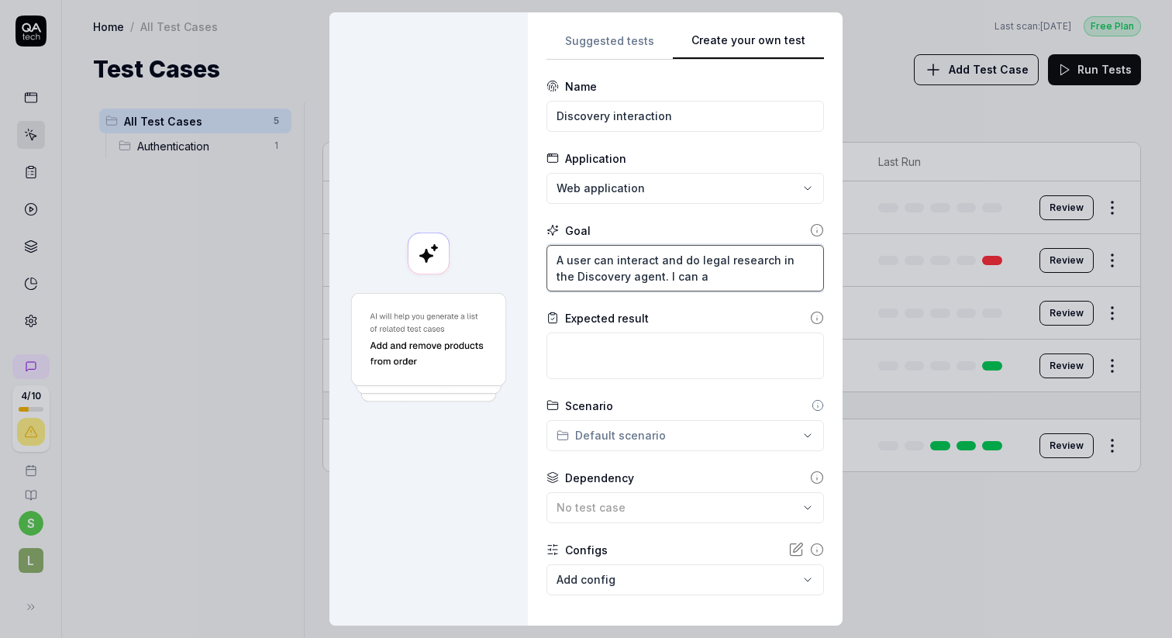
type textarea "*"
type textarea "A user can interact and do legal research in the Discovery agent. I can at"
type textarea "*"
type textarea "A user can interact and do legal research in the Discovery agent. I can att"
type textarea "*"
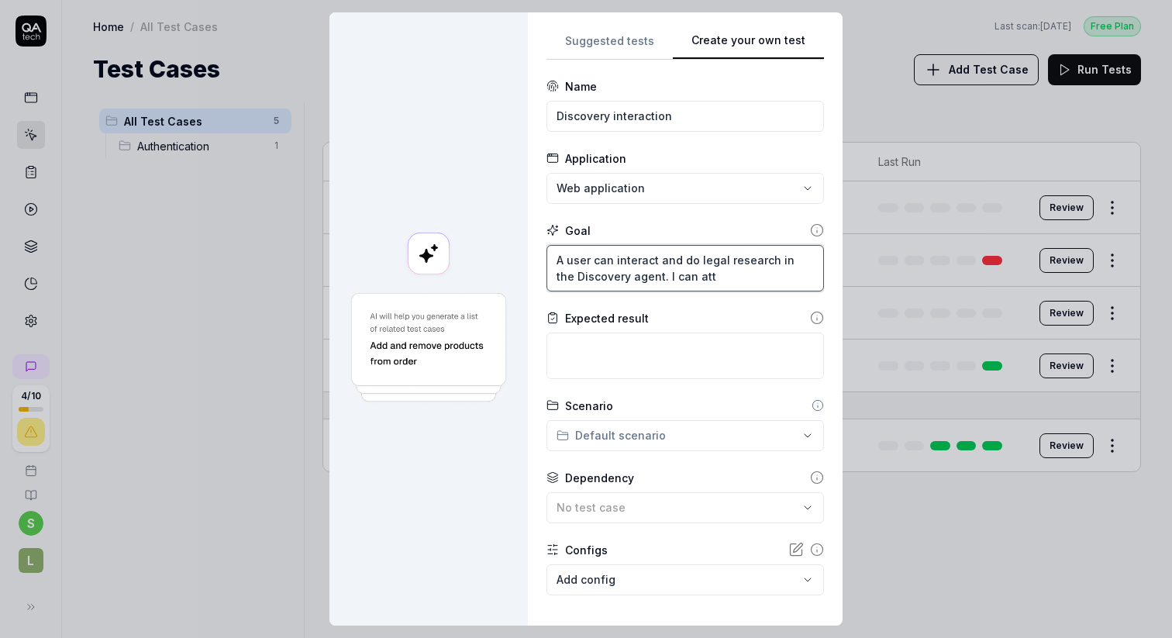
type textarea "A user can interact and do legal research in the Discovery agent. I can at"
type textarea "*"
type textarea "A user can interact and do legal research in the Discovery agent. I can a"
type textarea "*"
type textarea "A user can interact and do legal research in the Discovery agent. I can"
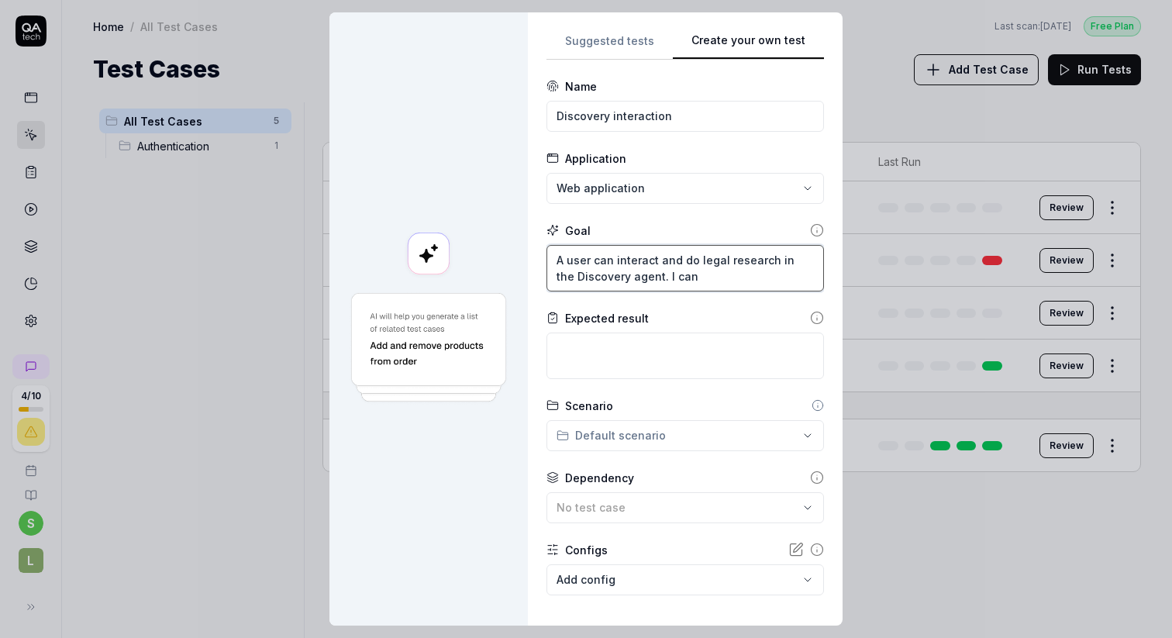
type textarea "*"
type textarea "A user can interact and do legal research in the Discovery agent. I can s"
type textarea "*"
type textarea "A user can interact and do legal research in the Discovery agent. I can se"
type textarea "*"
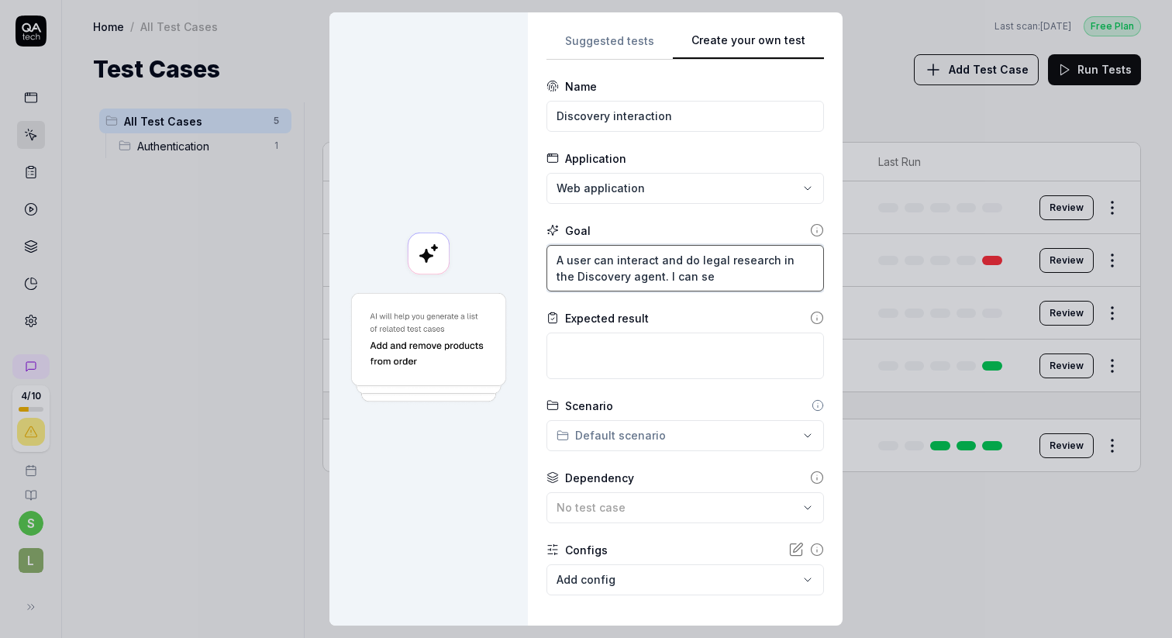
type textarea "A user can interact and do legal research in the Discovery agent. I can sel"
type textarea "*"
type textarea "A user can interact and do legal research in the Discovery agent. I can sele"
type textarea "*"
type textarea "A user can interact and do legal research in the Discovery agent. I can selec"
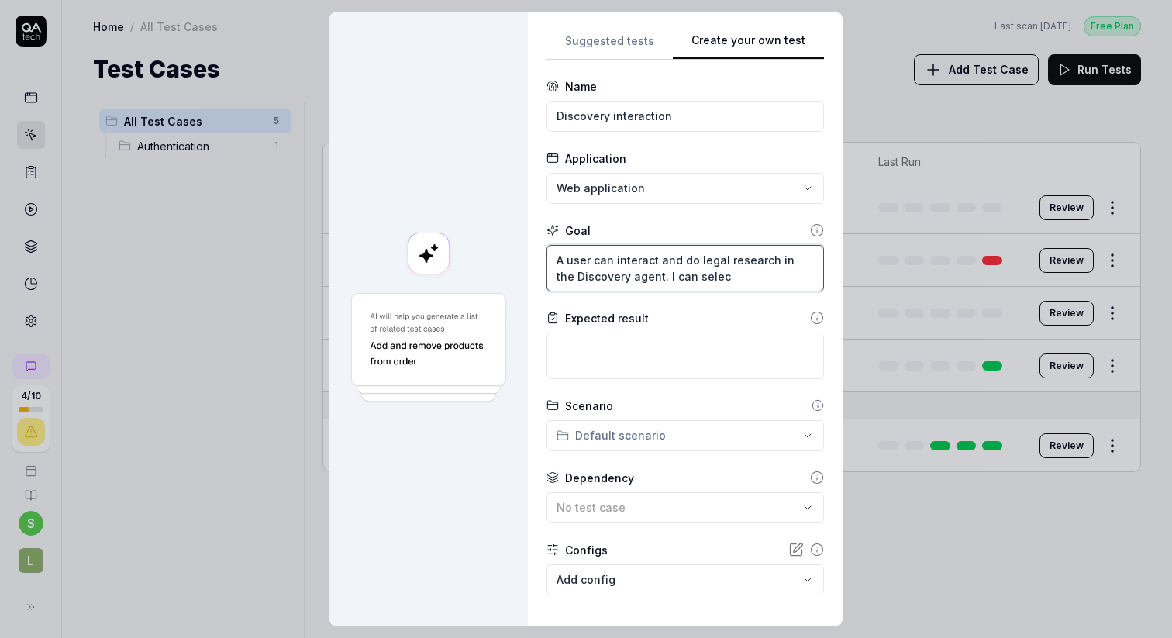
type textarea "*"
type textarea "A user can interact and do legal research in the Discovery agent. I can select"
type textarea "*"
type textarea "A user can interact and do legal research in the Discovery agent. I can select"
type textarea "*"
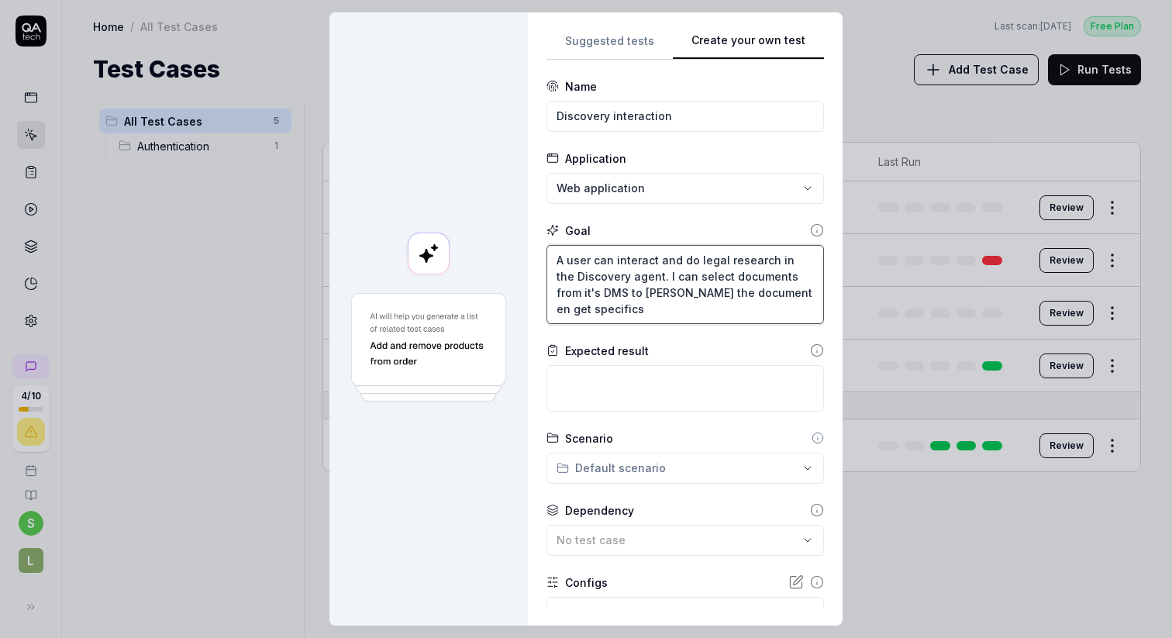
click at [646, 294] on textarea "A user can interact and do legal research in the Discovery agent. I can select …" at bounding box center [685, 284] width 278 height 79
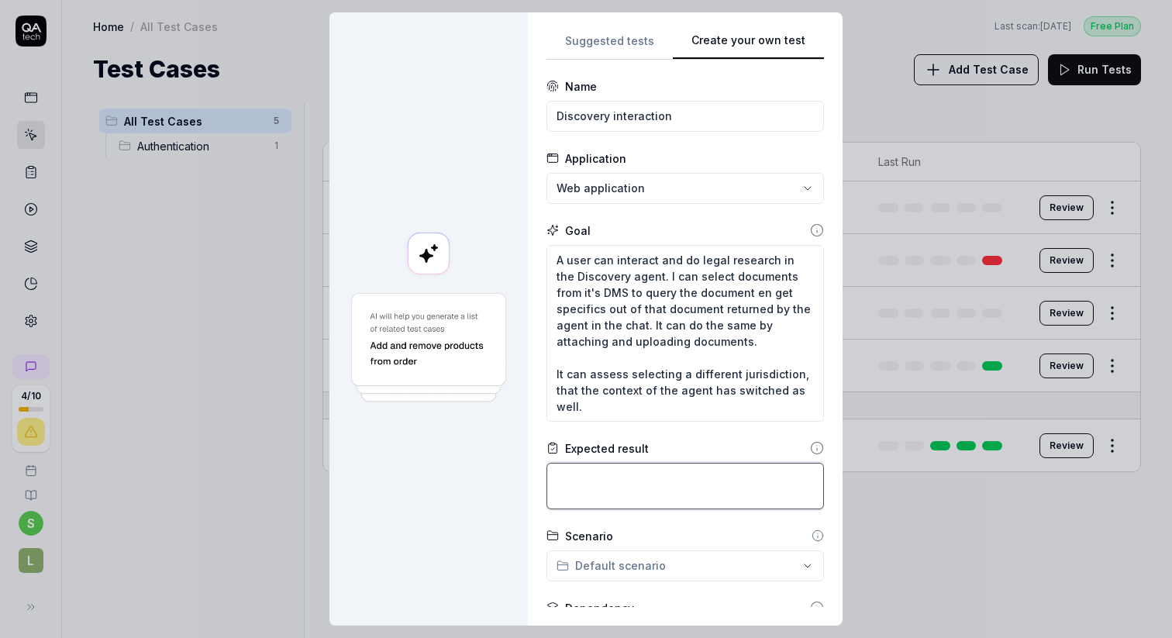
click at [632, 484] on textarea at bounding box center [685, 486] width 278 height 47
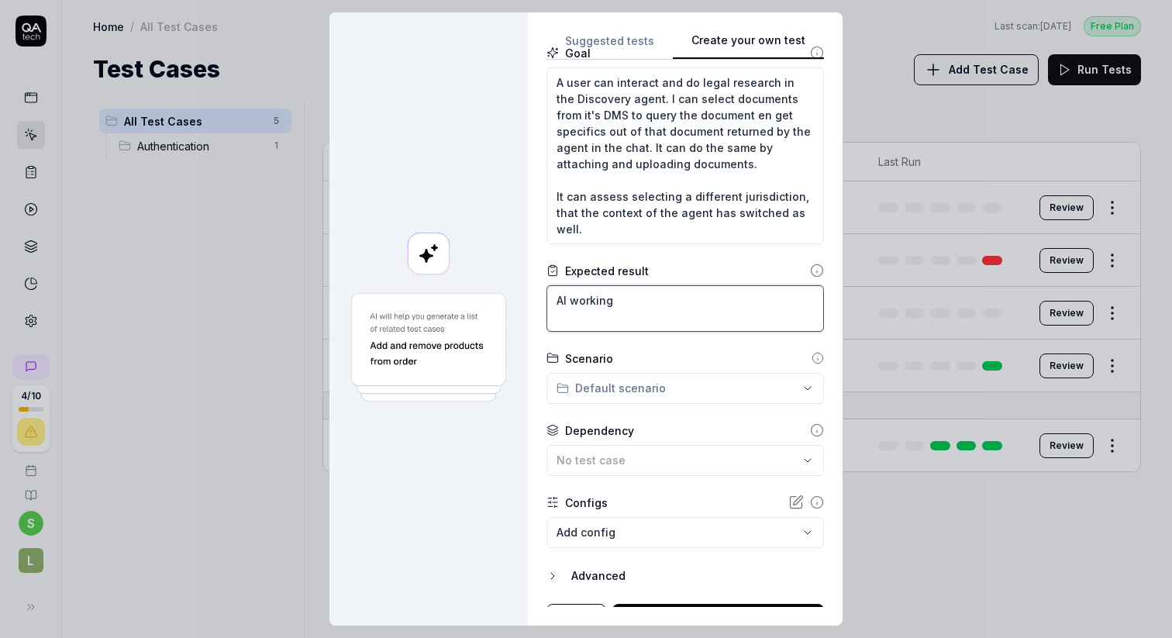
scroll to position [194, 0]
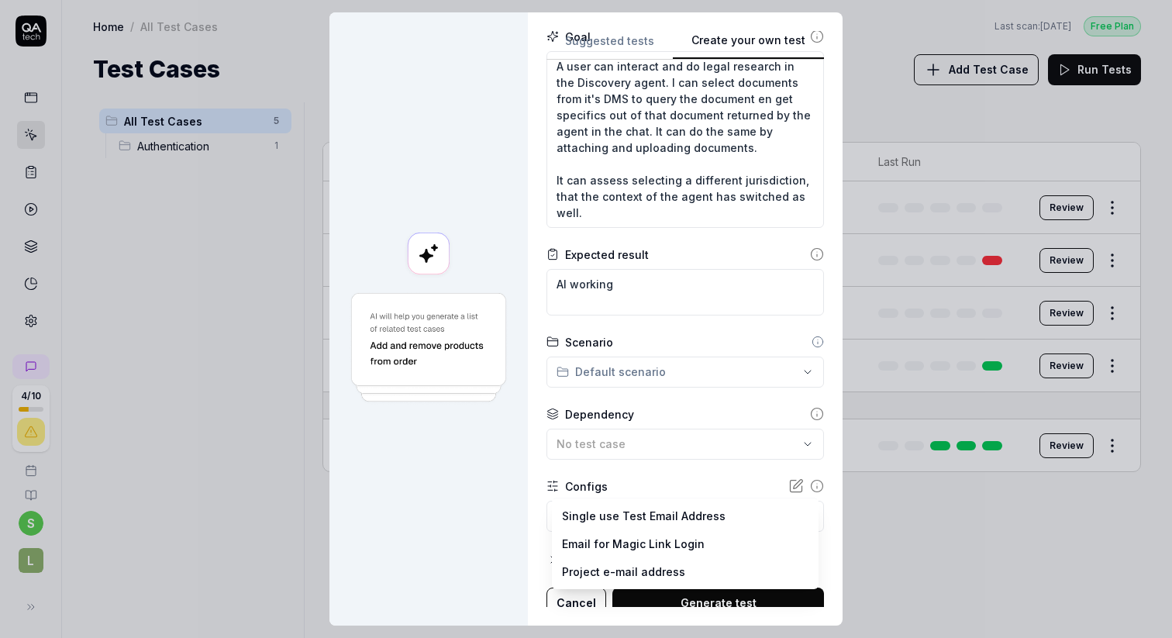
click at [643, 525] on body "**********" at bounding box center [586, 377] width 1172 height 754
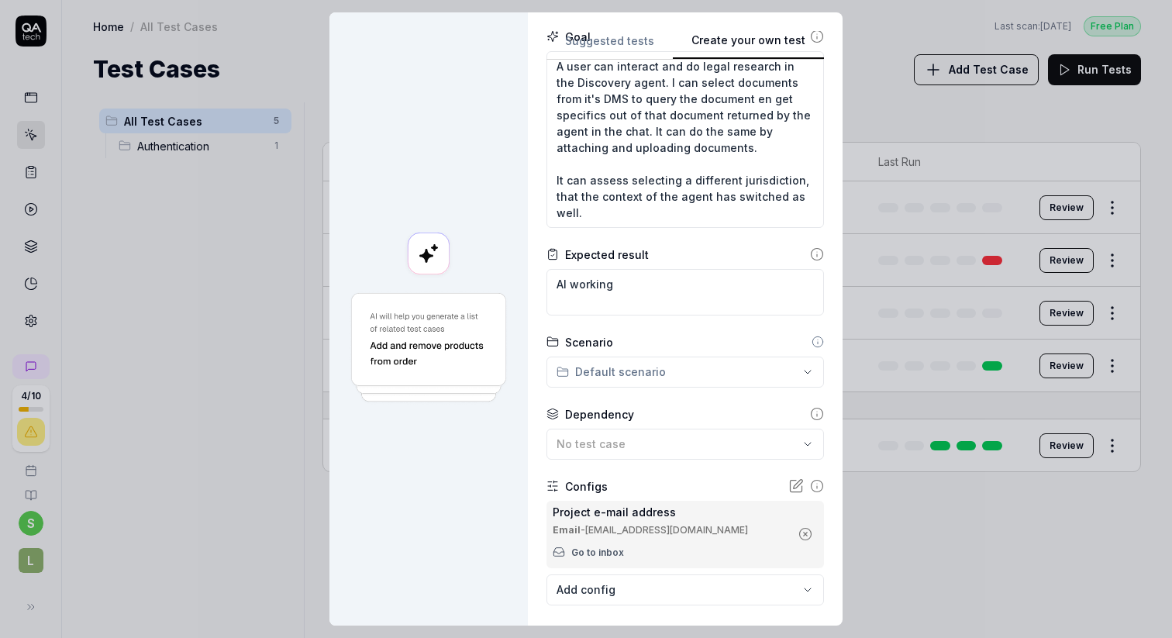
click at [800, 531] on icon "button" at bounding box center [805, 534] width 14 height 14
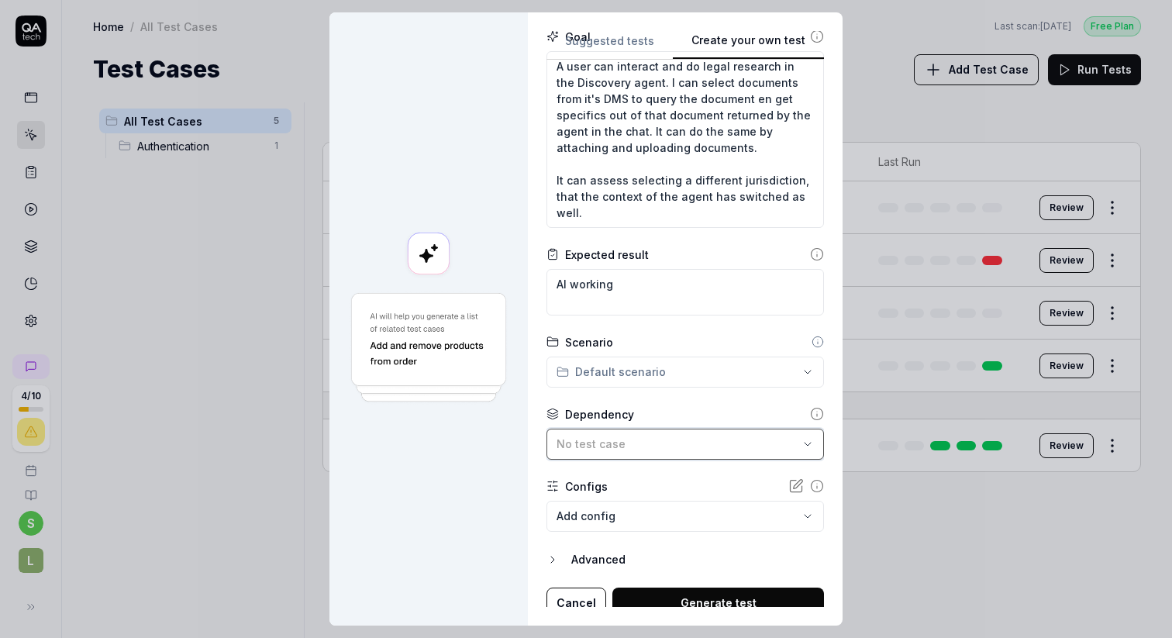
click at [674, 442] on div "No test case" at bounding box center [678, 444] width 242 height 16
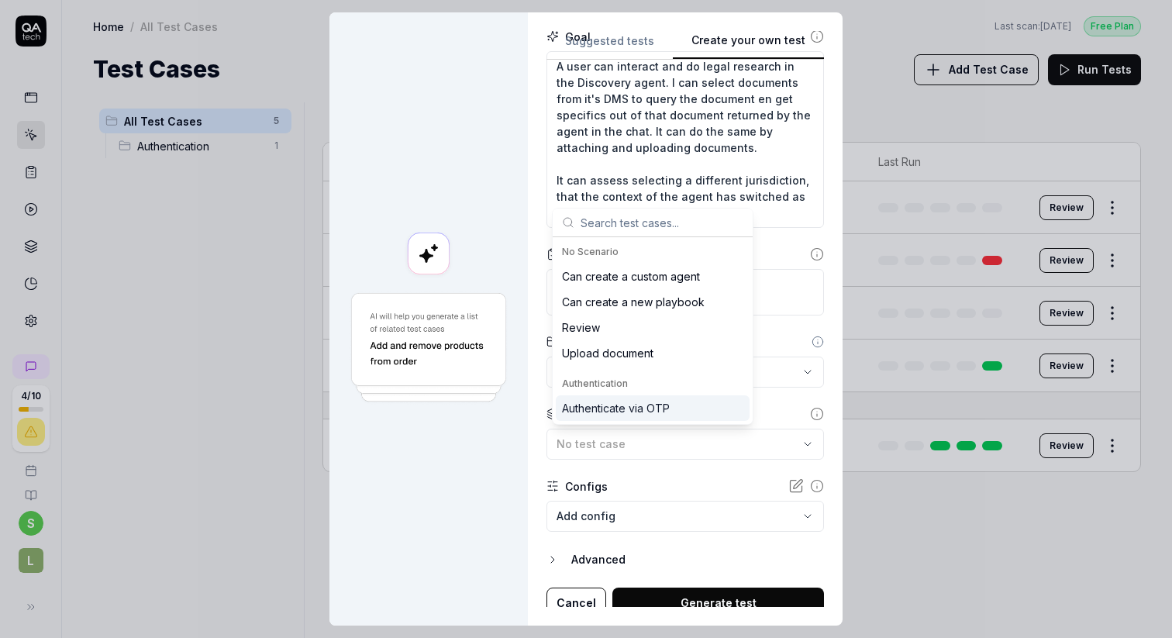
click at [628, 408] on div "Authenticate via OTP" at bounding box center [616, 408] width 108 height 16
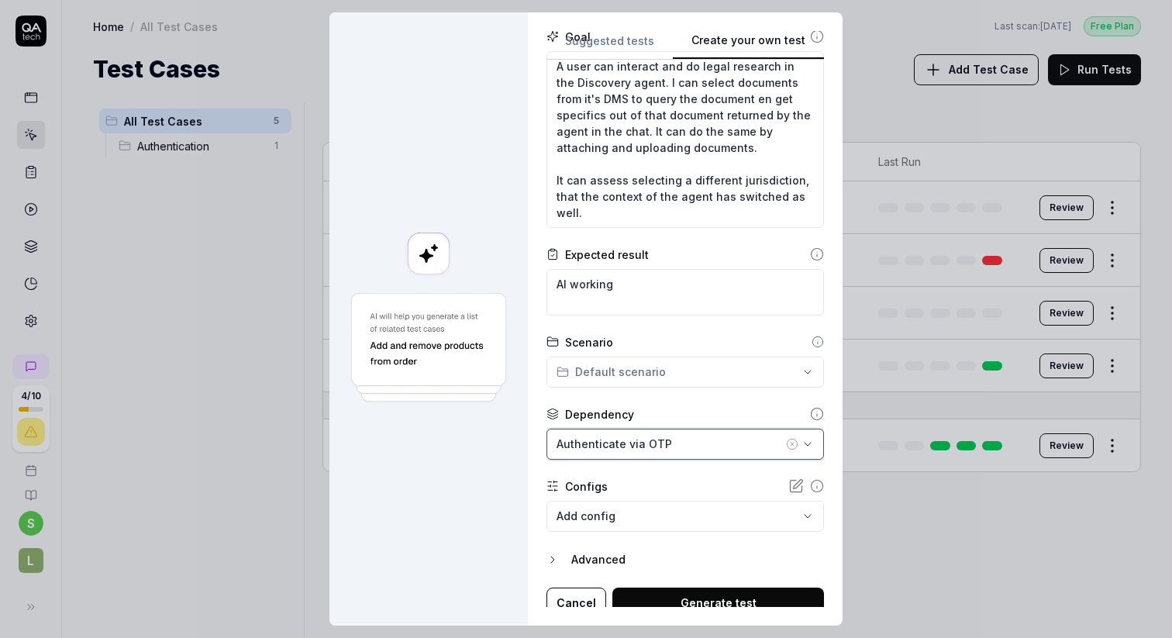
scroll to position [205, 0]
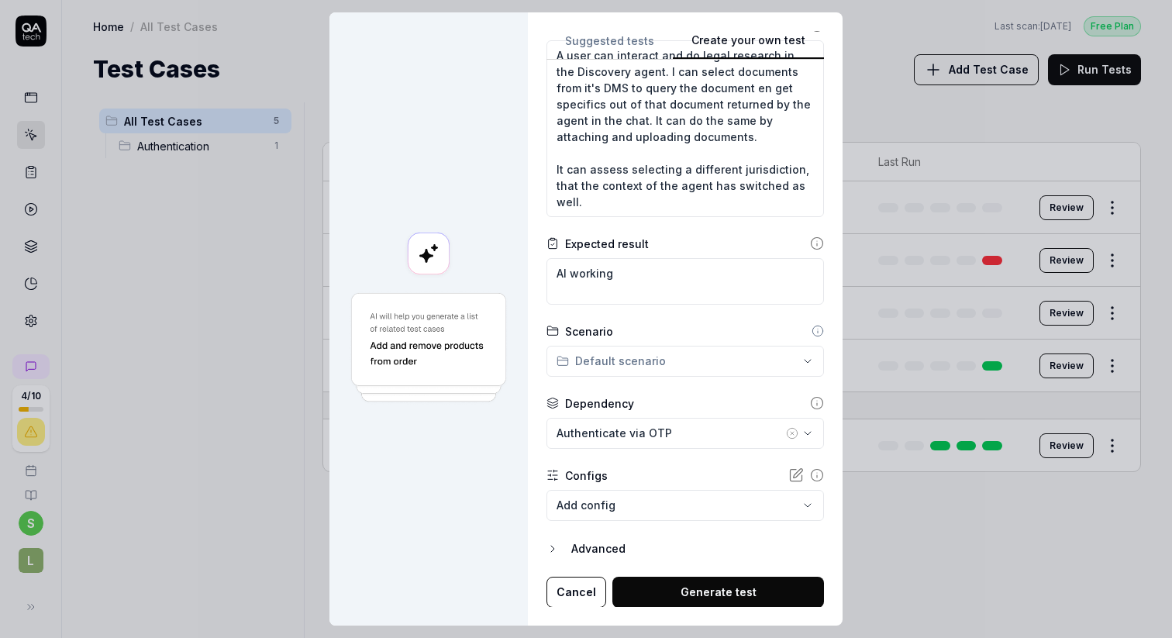
click at [706, 585] on button "Generate test" at bounding box center [718, 592] width 212 height 31
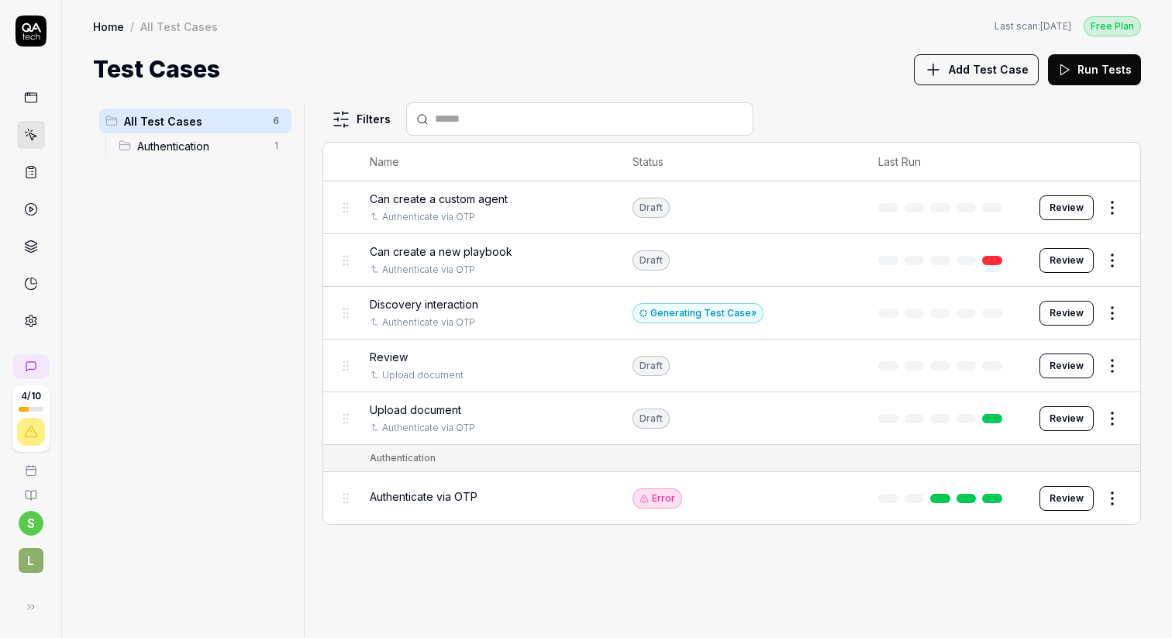
click at [1071, 314] on button "Review" at bounding box center [1067, 313] width 54 height 25
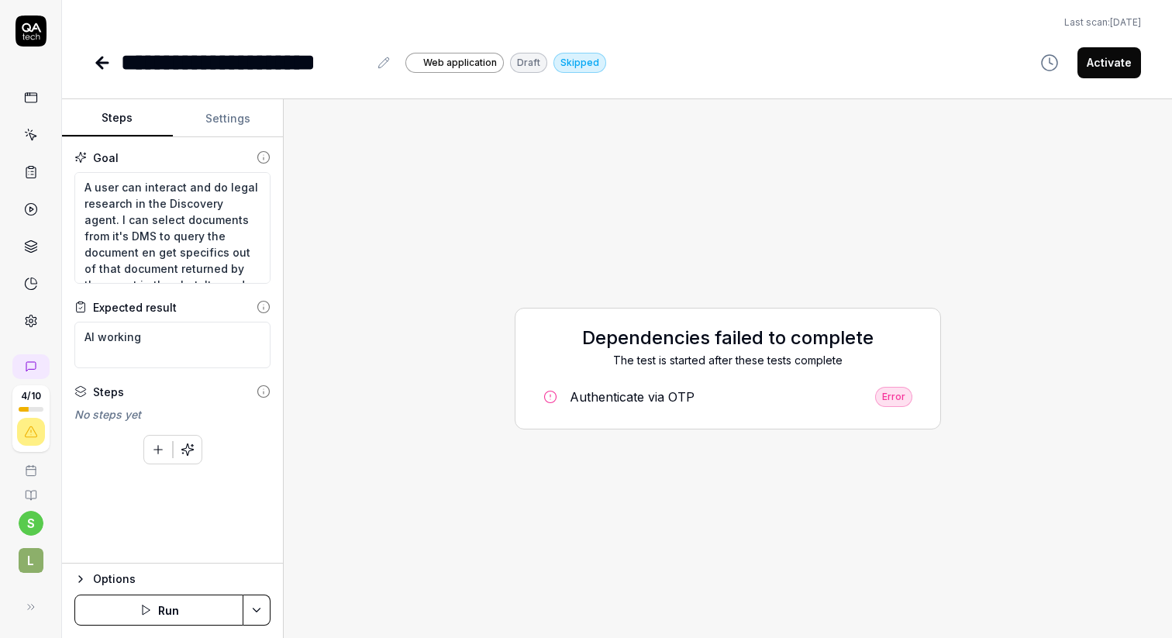
click at [181, 608] on button "Run" at bounding box center [158, 610] width 169 height 31
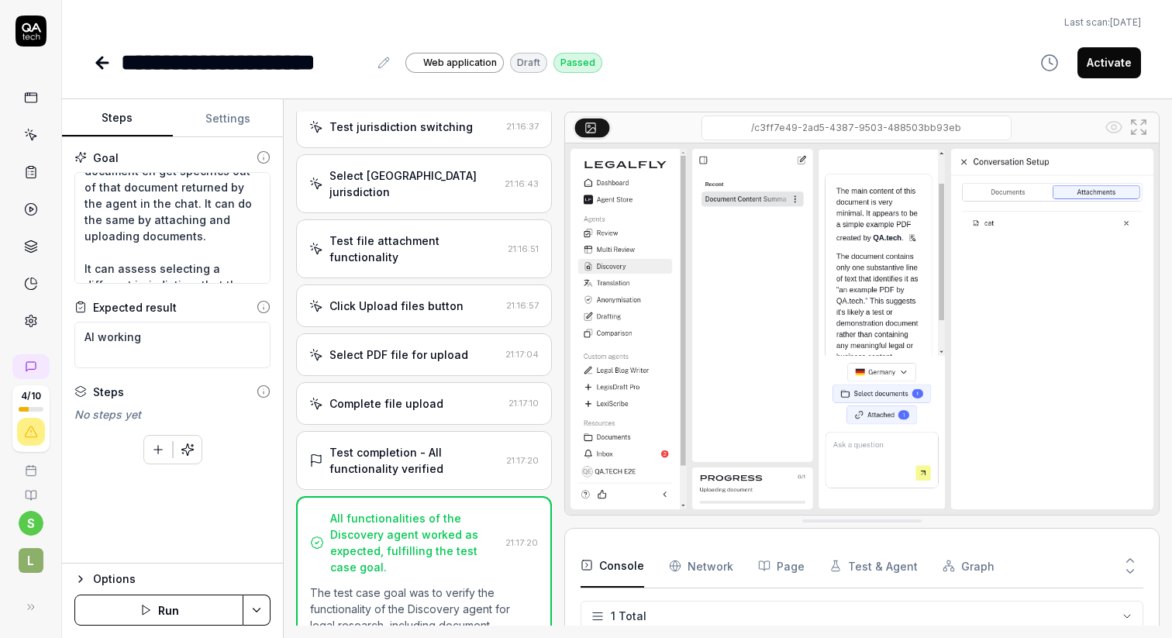
scroll to position [75, 0]
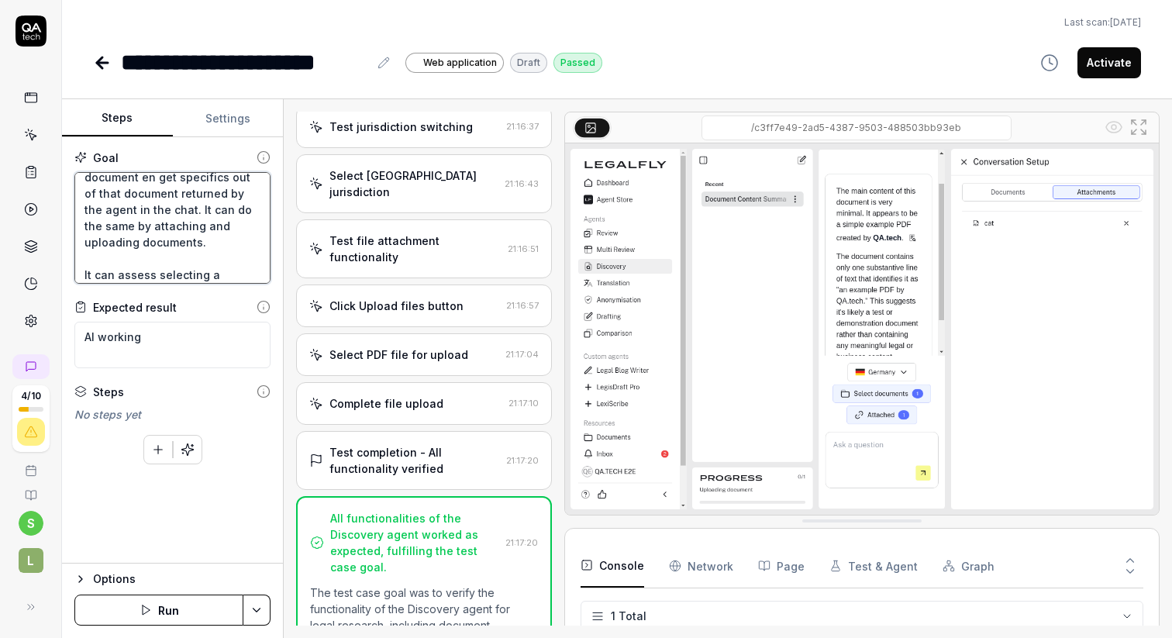
click at [181, 248] on textarea "A user can interact and do legal research in the Discovery agent. I can select …" at bounding box center [172, 228] width 196 height 112
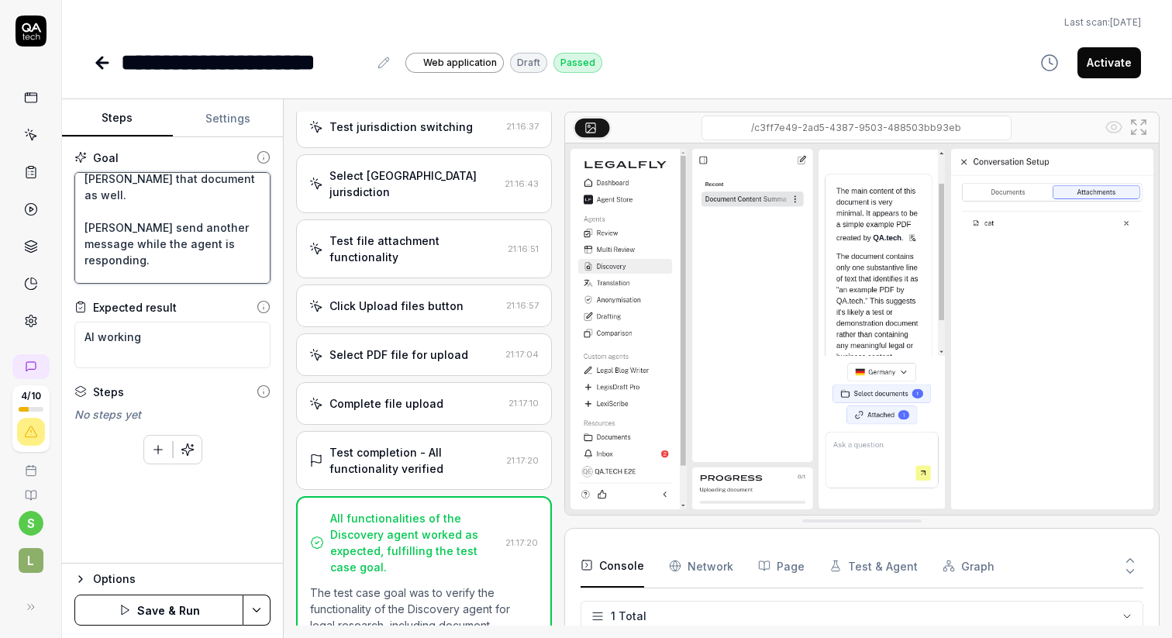
scroll to position [188, 0]
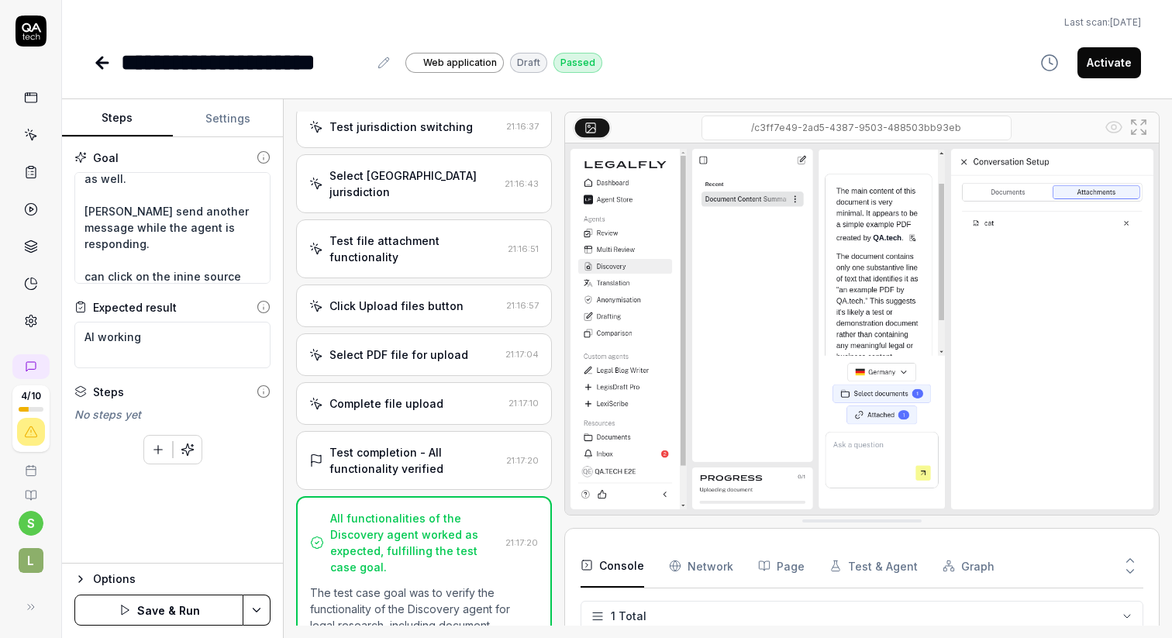
click at [170, 610] on button "Save & Run" at bounding box center [158, 610] width 169 height 31
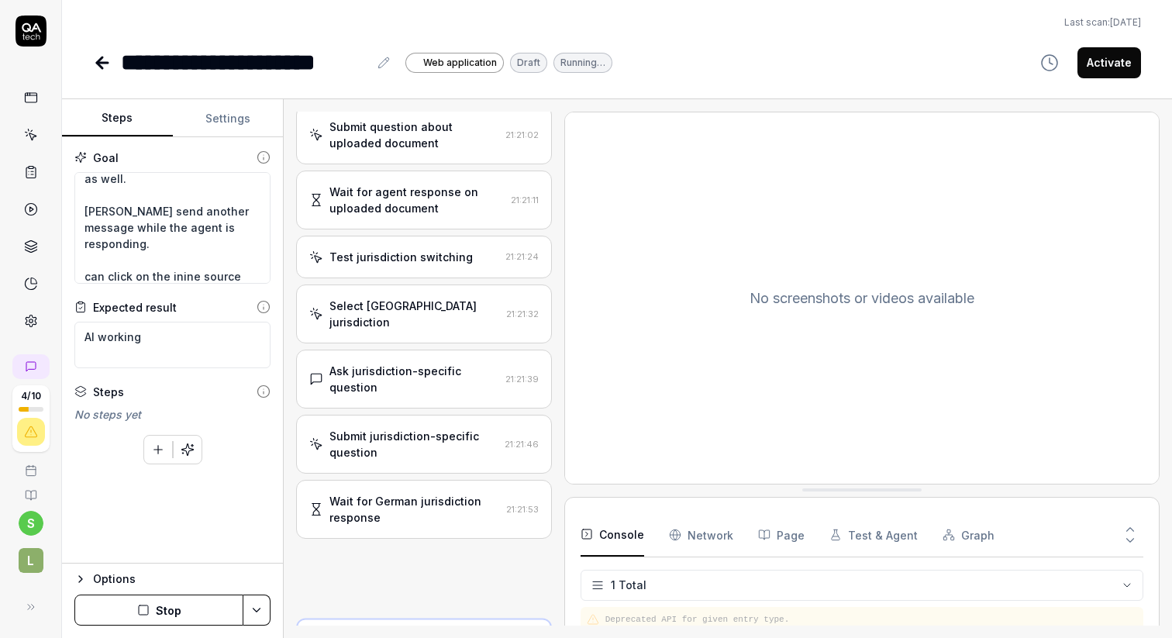
scroll to position [807, 0]
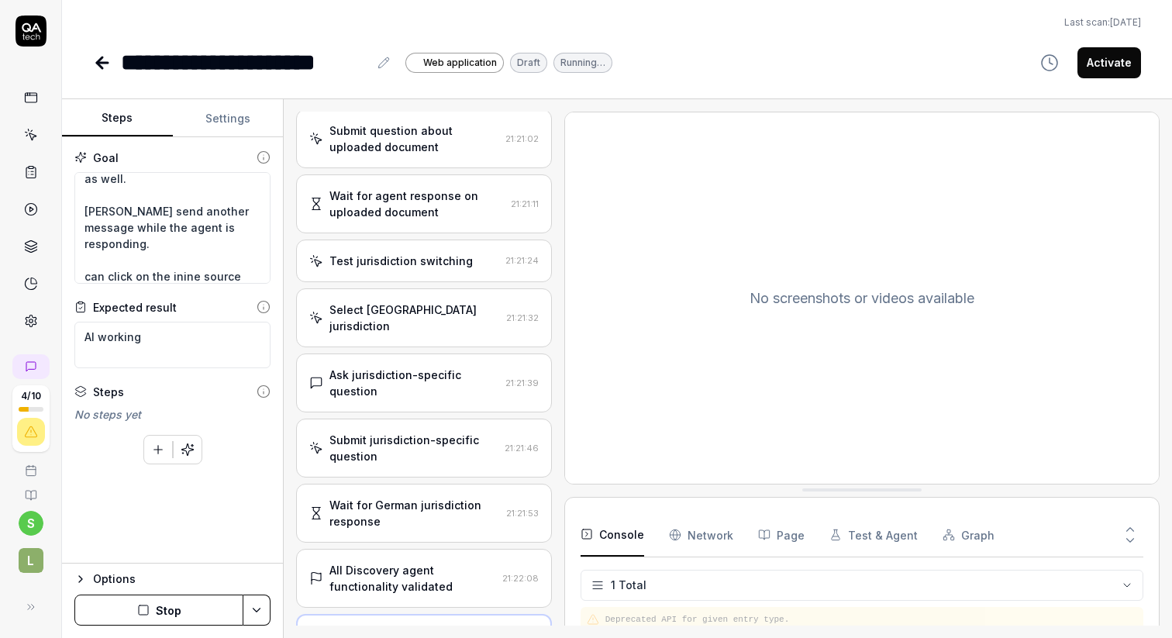
click at [405, 367] on div "Ask jurisdiction-specific question" at bounding box center [413, 383] width 169 height 33
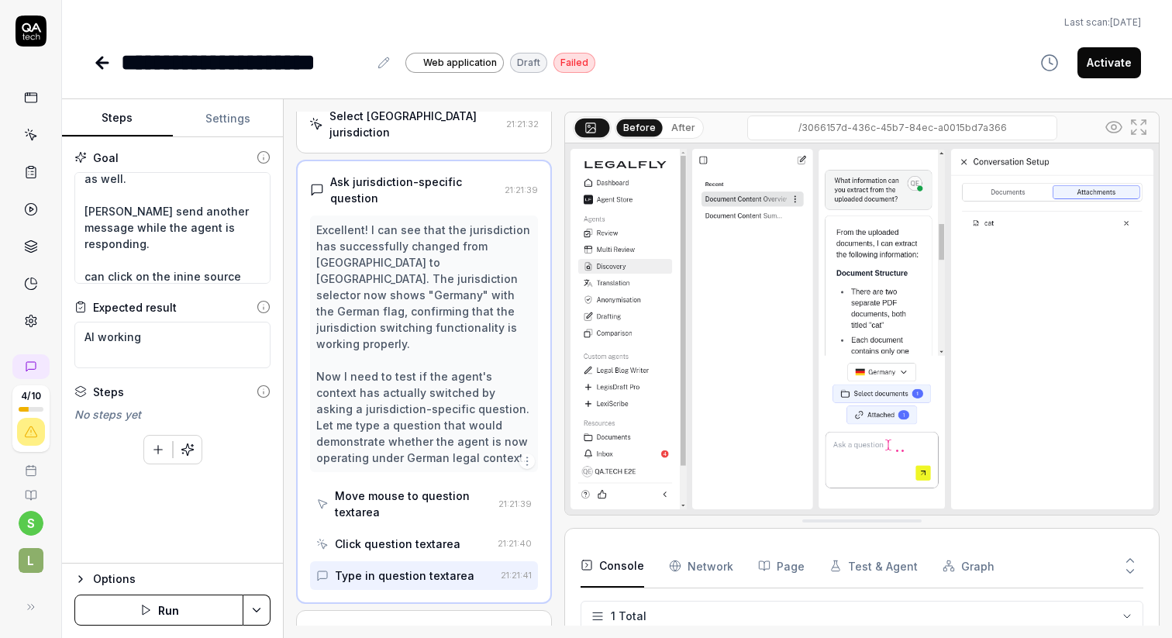
scroll to position [1006, 0]
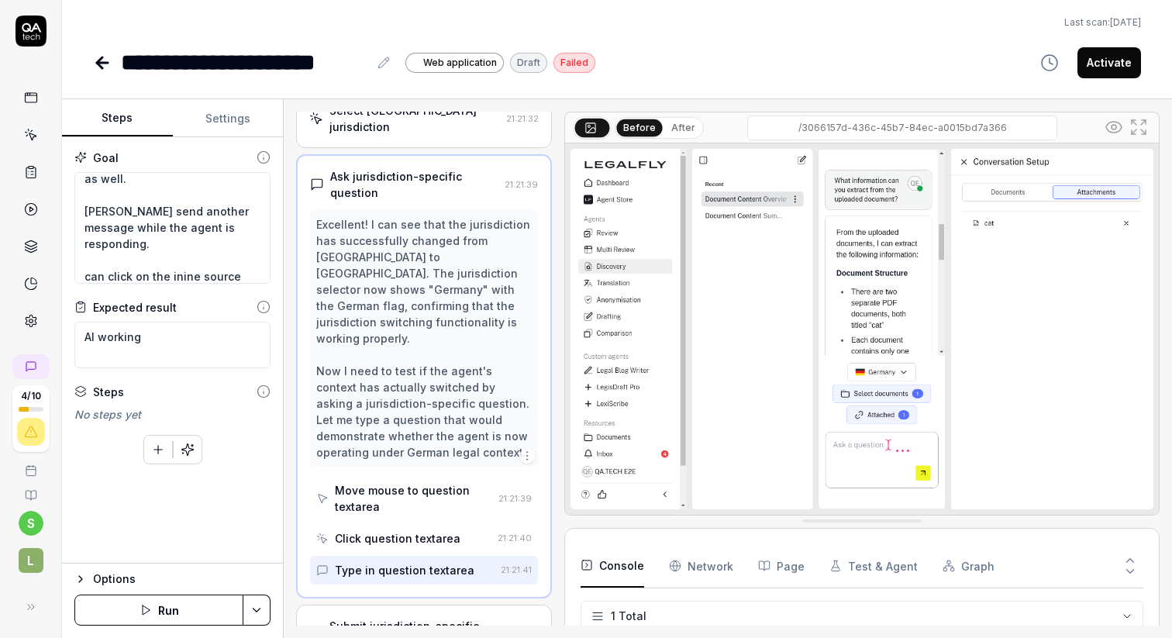
click at [396, 618] on div "Submit jurisdiction-specific question" at bounding box center [413, 634] width 168 height 33
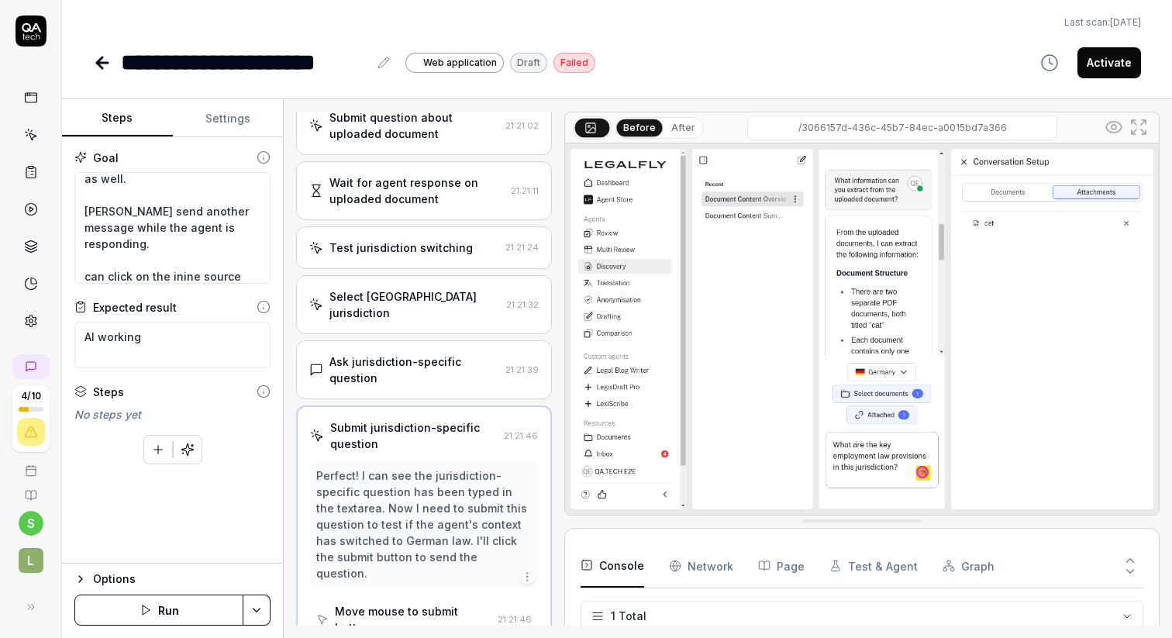
scroll to position [817, 0]
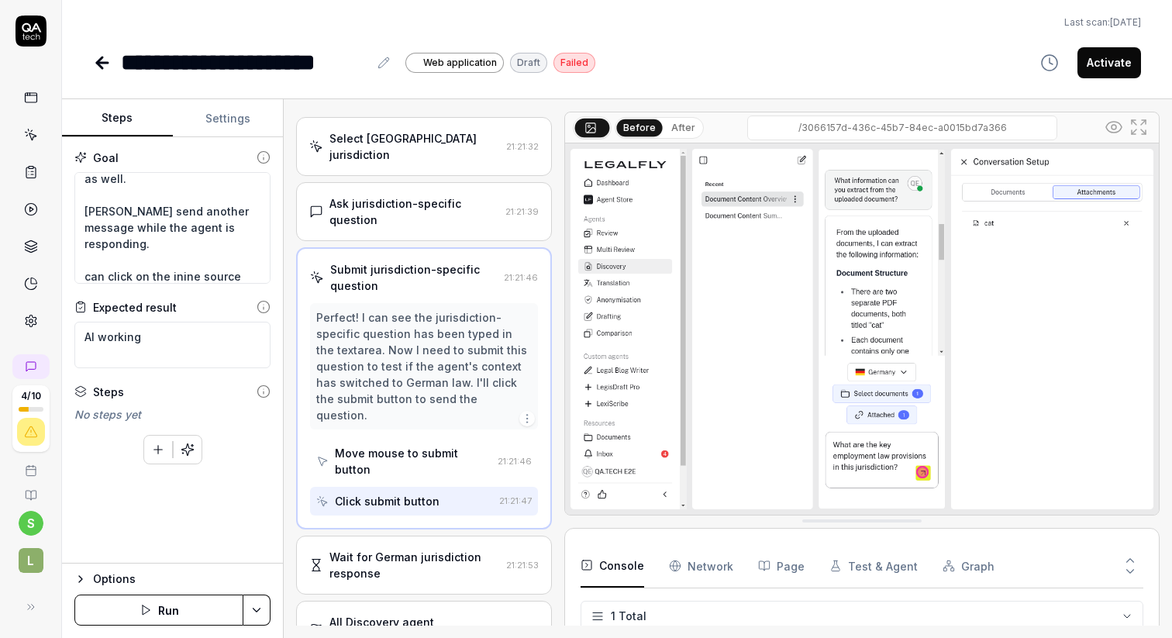
click at [425, 549] on div "Wait for German jurisdiction response" at bounding box center [414, 565] width 170 height 33
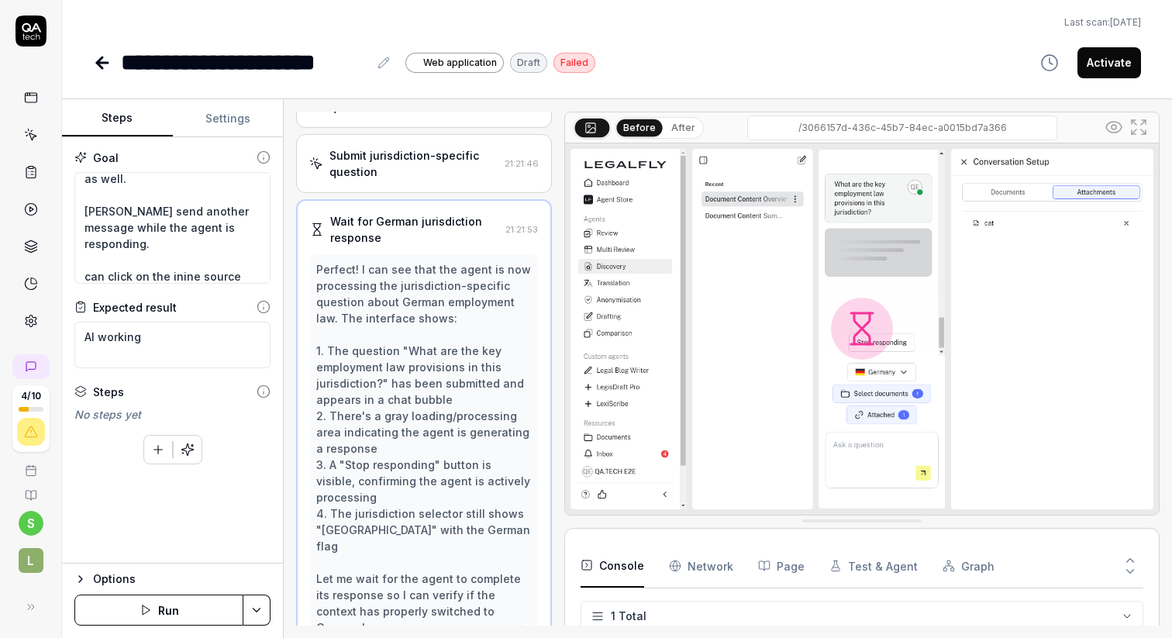
scroll to position [1095, 0]
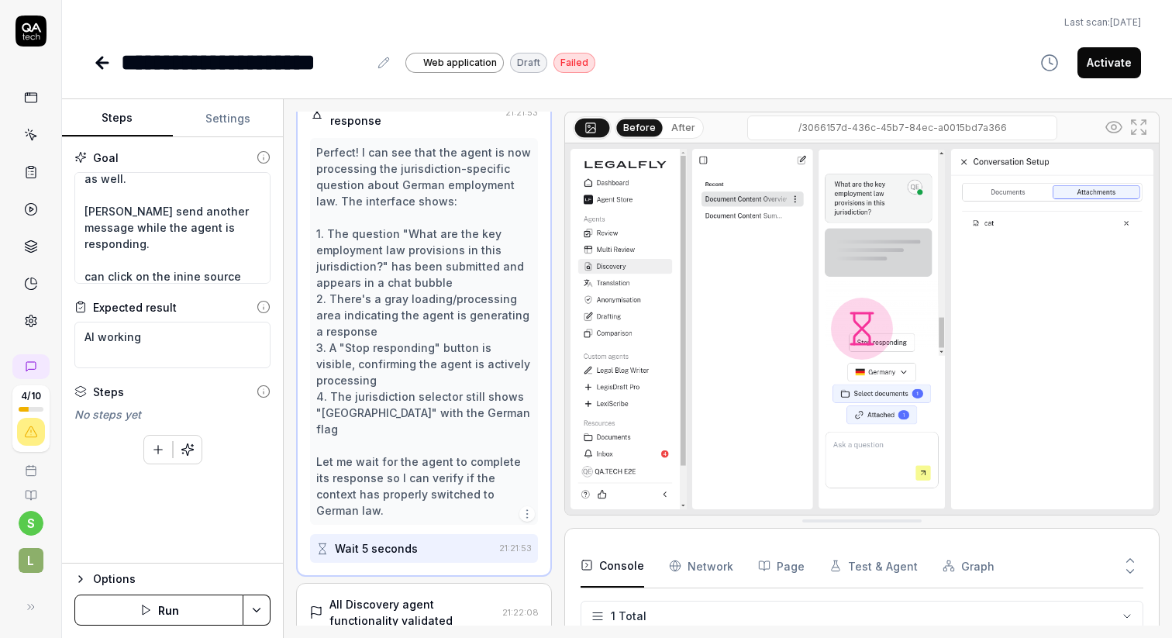
click at [402, 596] on div "All Discovery agent functionality validated" at bounding box center [412, 612] width 166 height 33
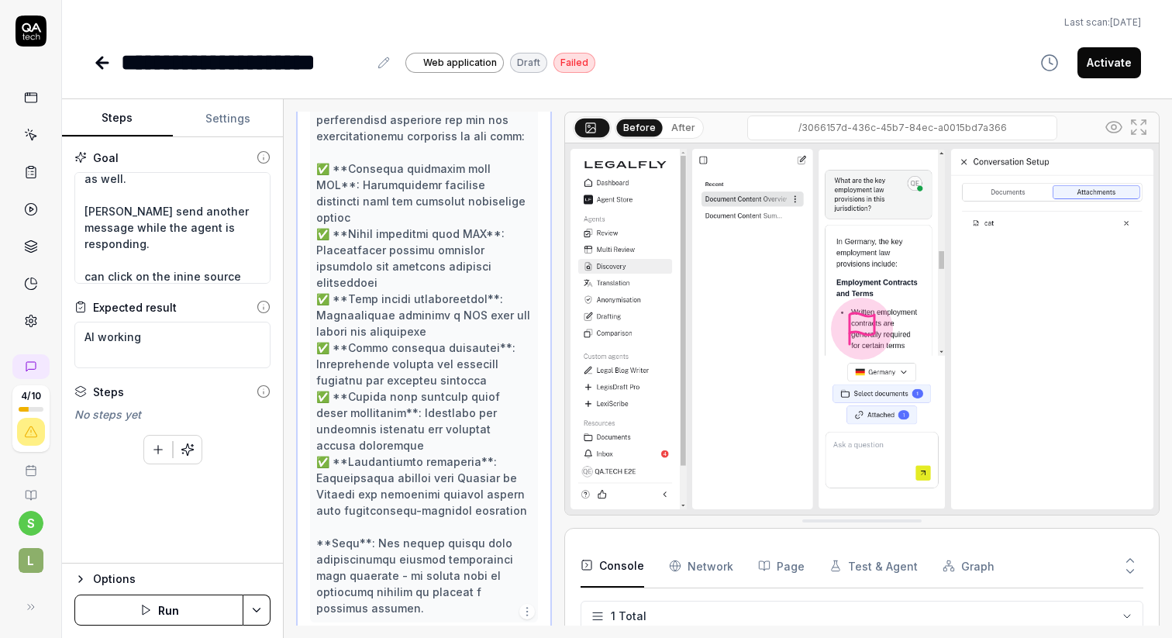
scroll to position [1778, 0]
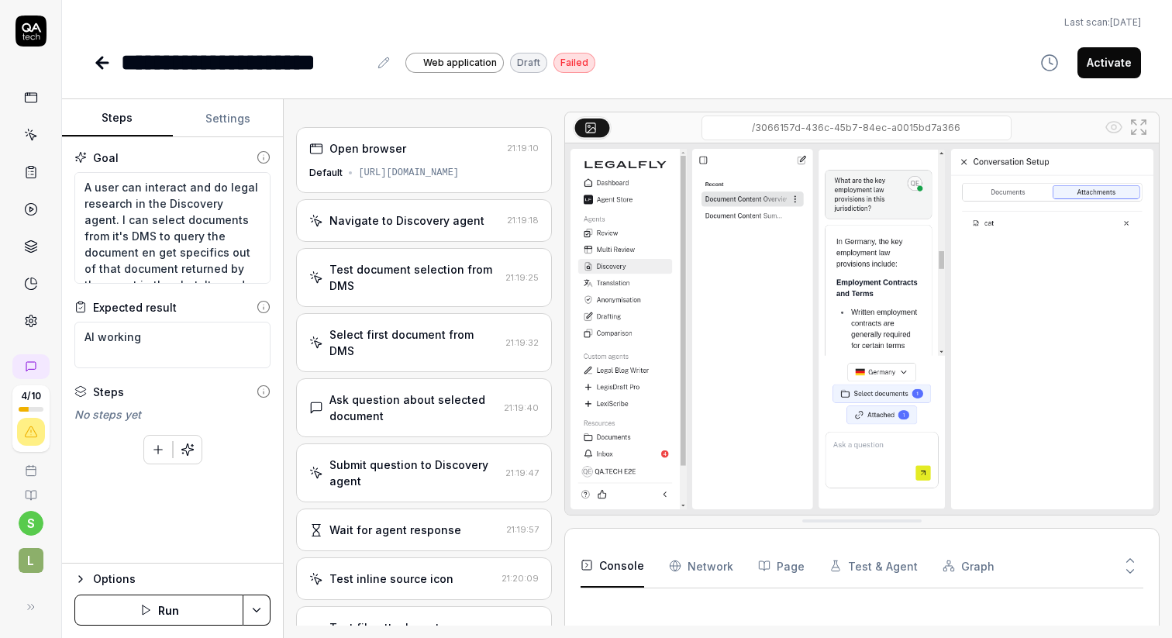
type textarea "*"
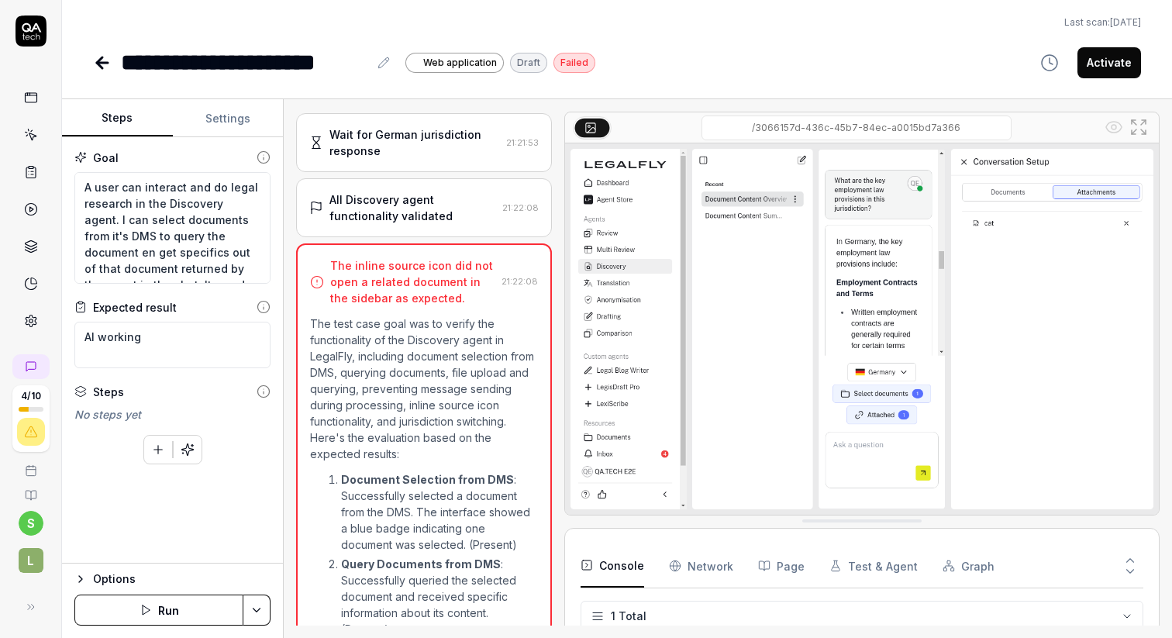
scroll to position [1181, 0]
click at [21, 33] on icon at bounding box center [31, 31] width 31 height 31
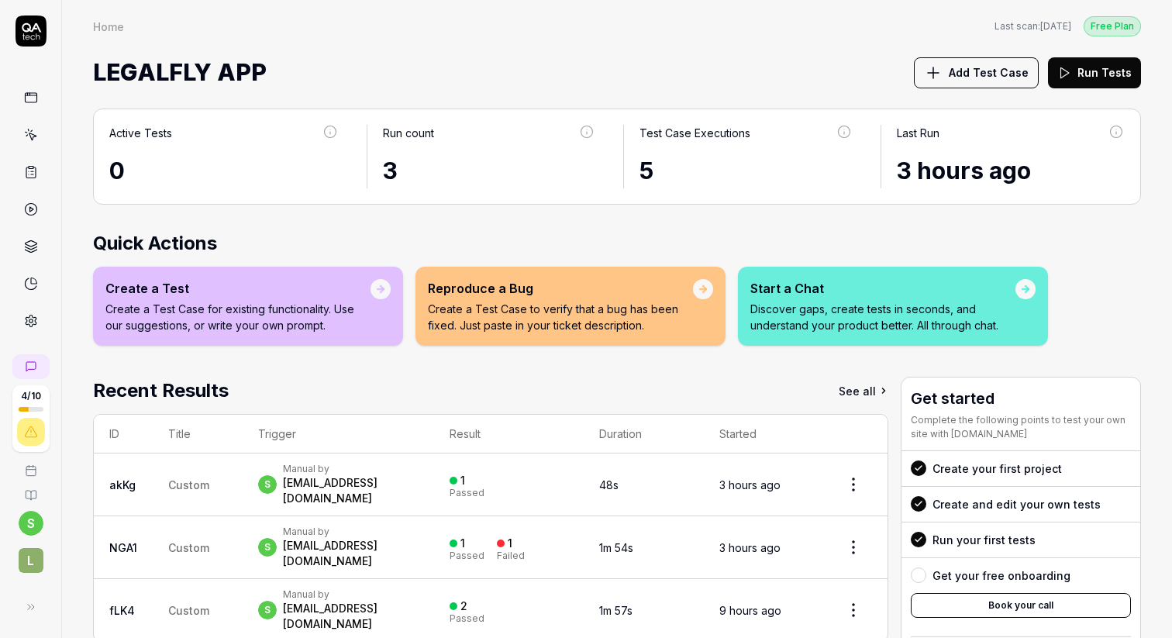
click at [793, 240] on h2 "Quick Actions" at bounding box center [617, 243] width 1048 height 28
click at [31, 327] on icon at bounding box center [31, 321] width 14 height 14
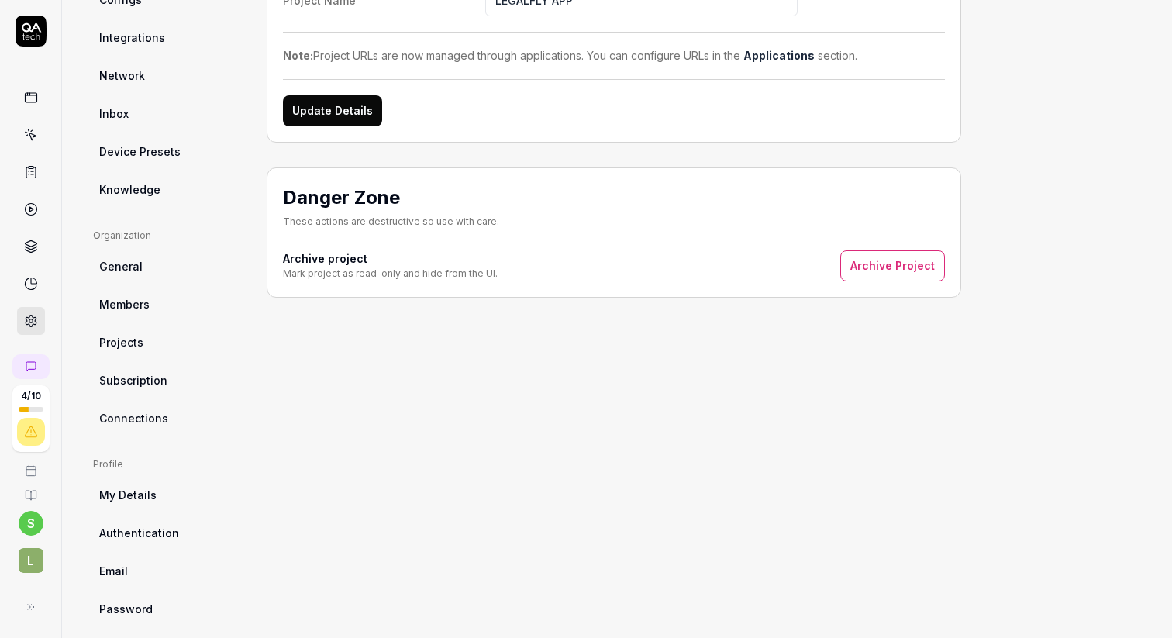
scroll to position [247, 0]
